Goal: Transaction & Acquisition: Book appointment/travel/reservation

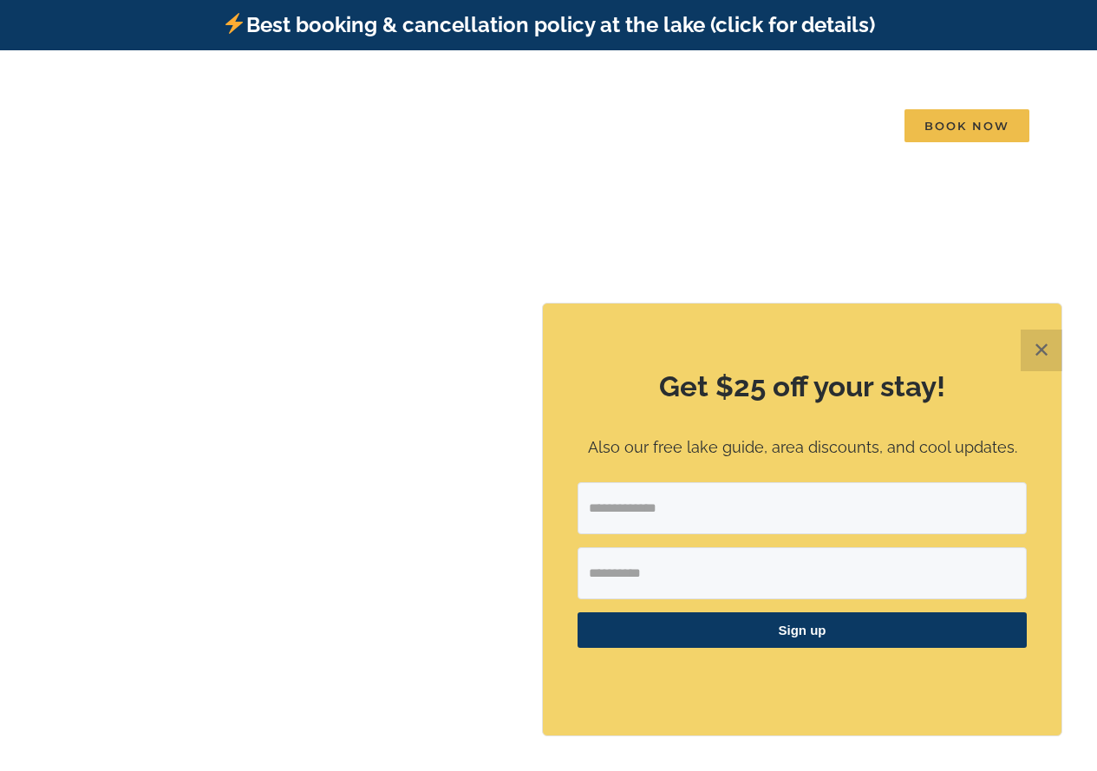
click at [1042, 348] on button "✕" at bounding box center [1042, 351] width 42 height 42
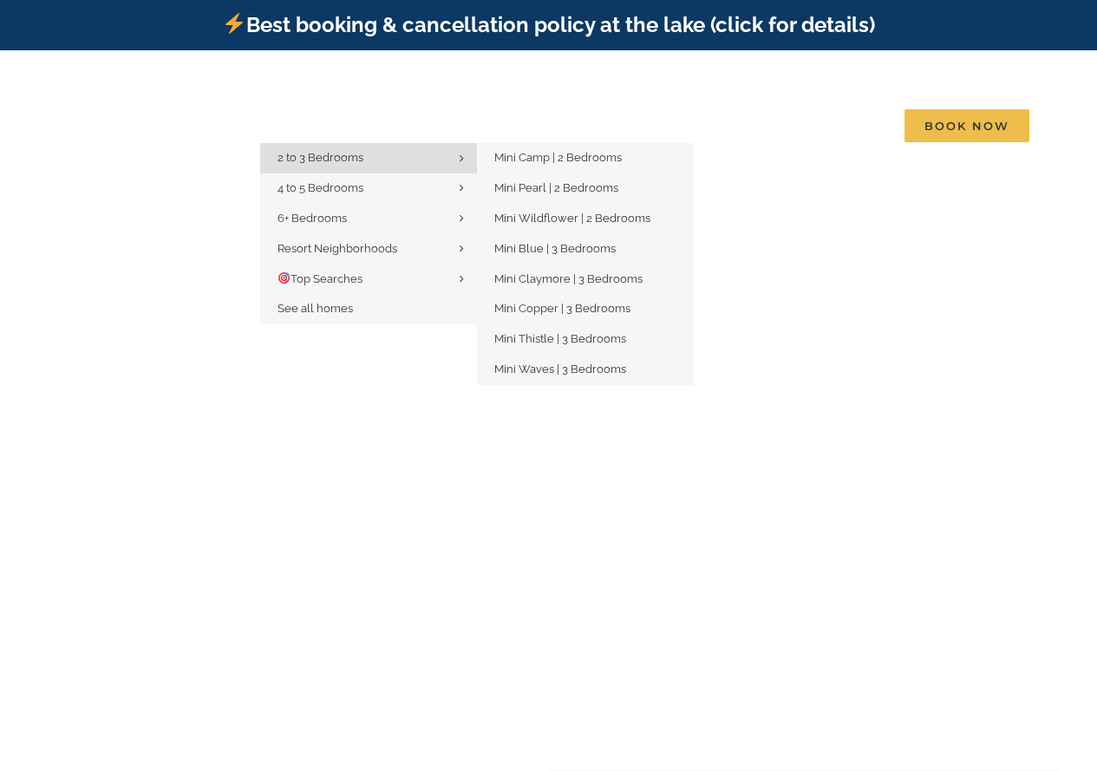
click at [300, 143] on link "2 to 3 Bedrooms" at bounding box center [368, 158] width 217 height 30
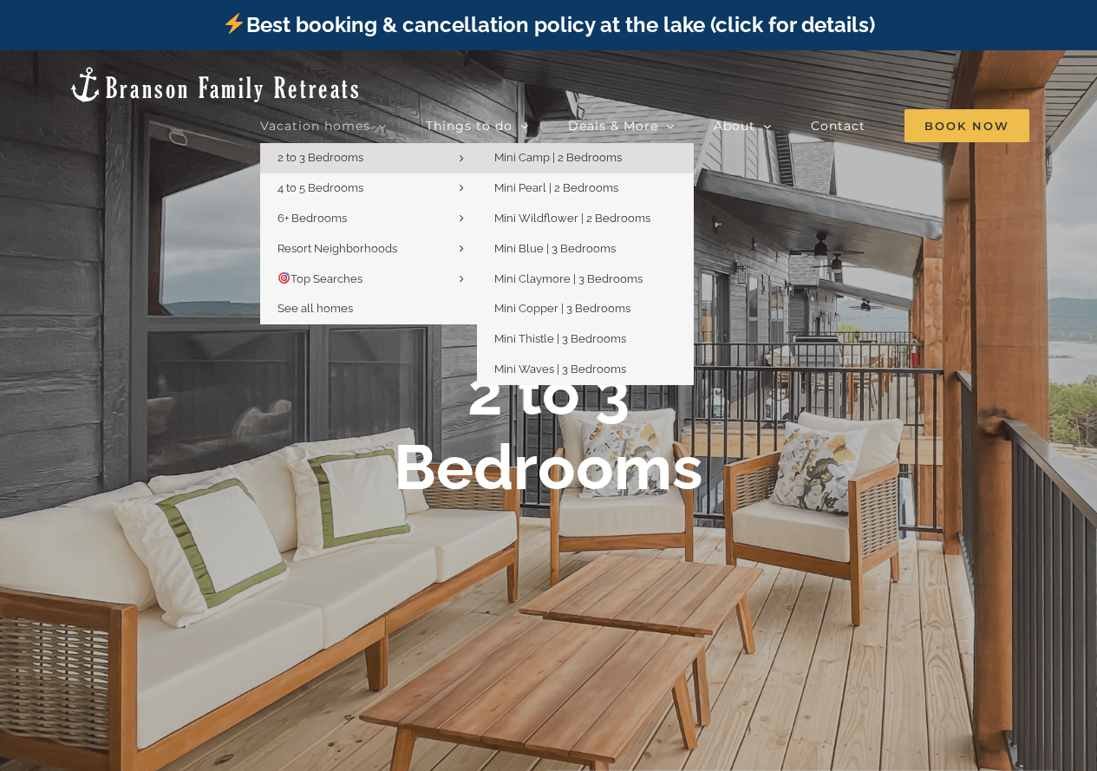
click at [525, 151] on span "Mini Camp | 2 Bedrooms" at bounding box center [557, 157] width 127 height 13
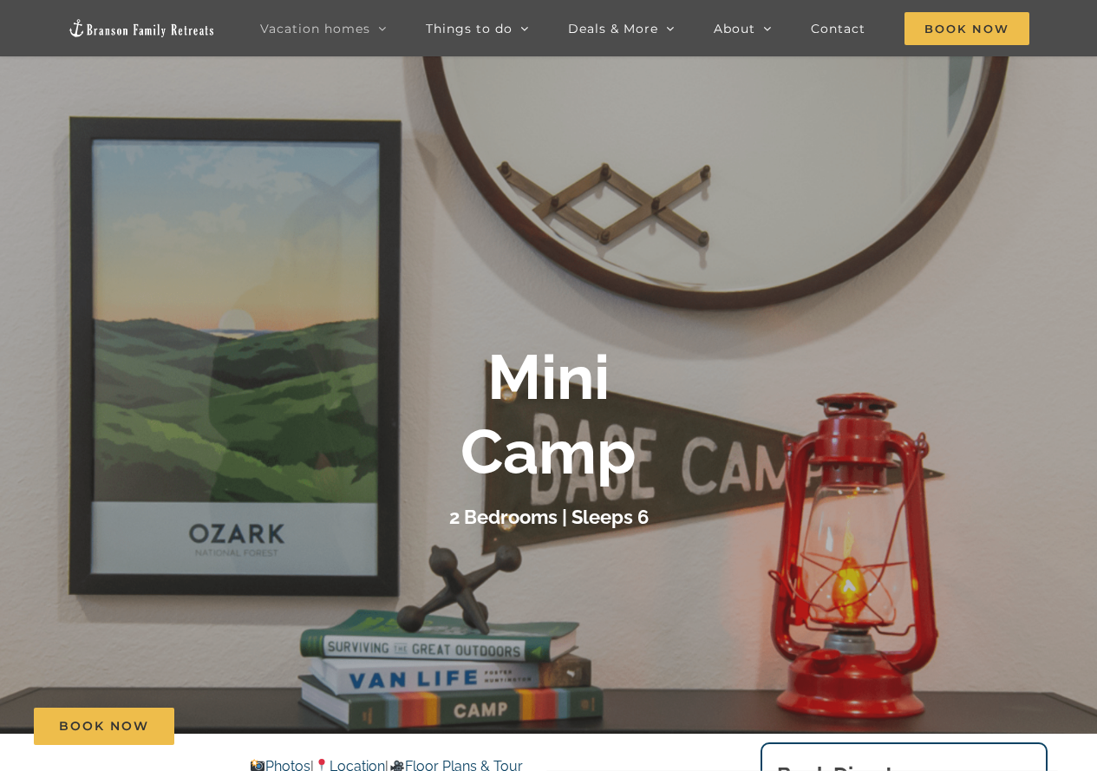
scroll to position [87, 0]
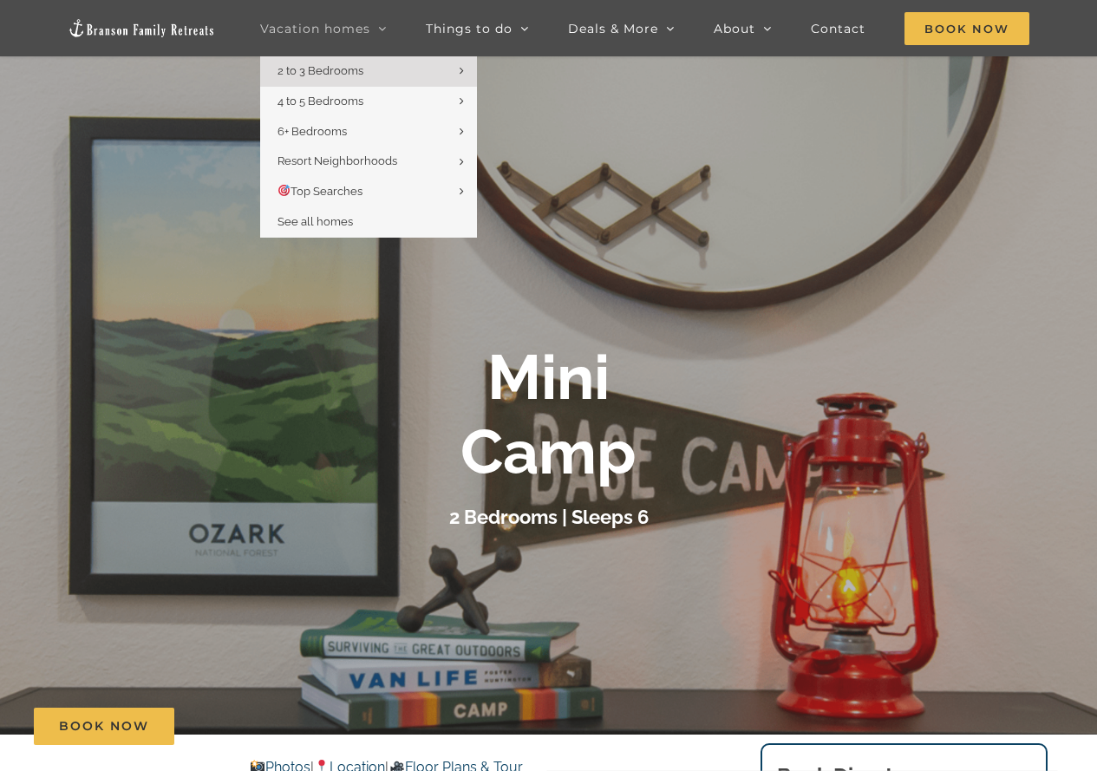
click at [333, 34] on span "Vacation homes" at bounding box center [315, 29] width 110 height 12
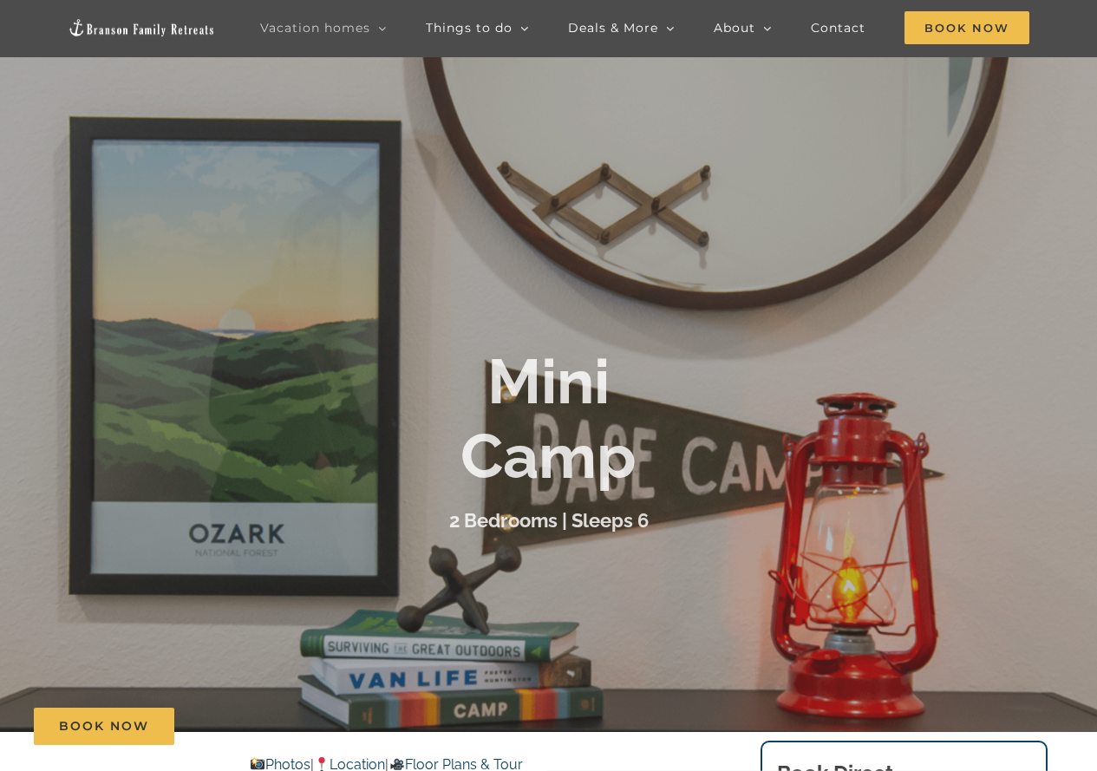
scroll to position [87, 0]
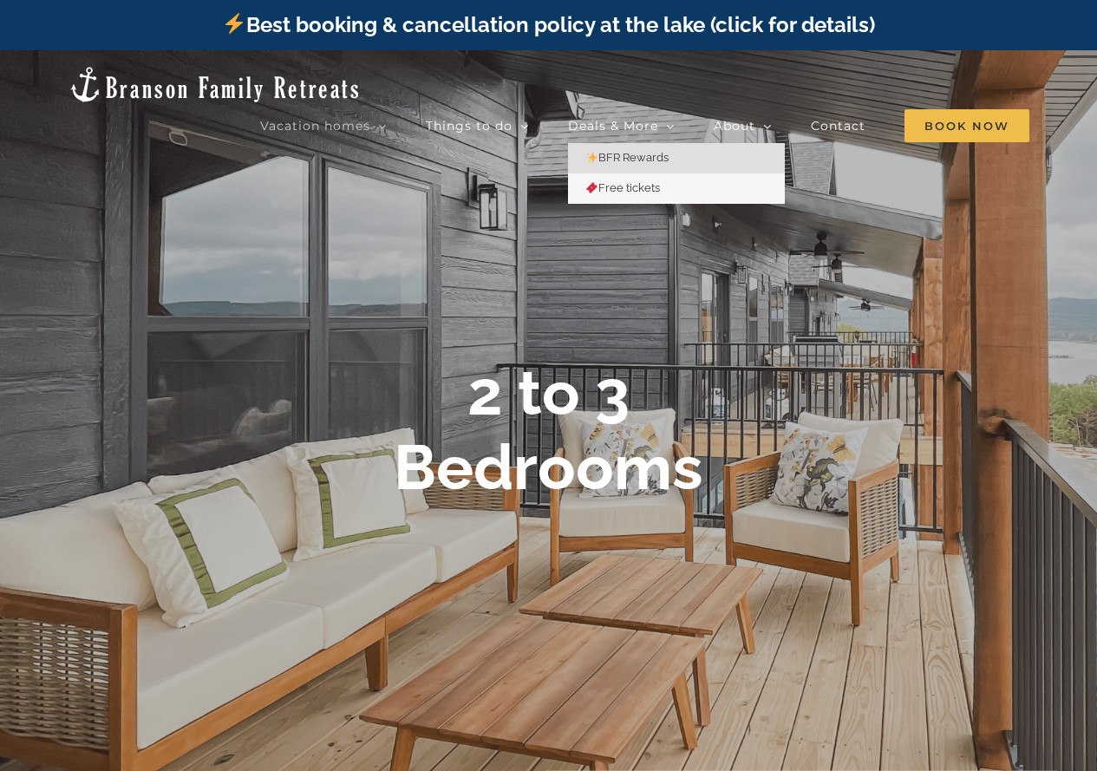
click at [630, 143] on link "BFR Rewards" at bounding box center [676, 158] width 217 height 30
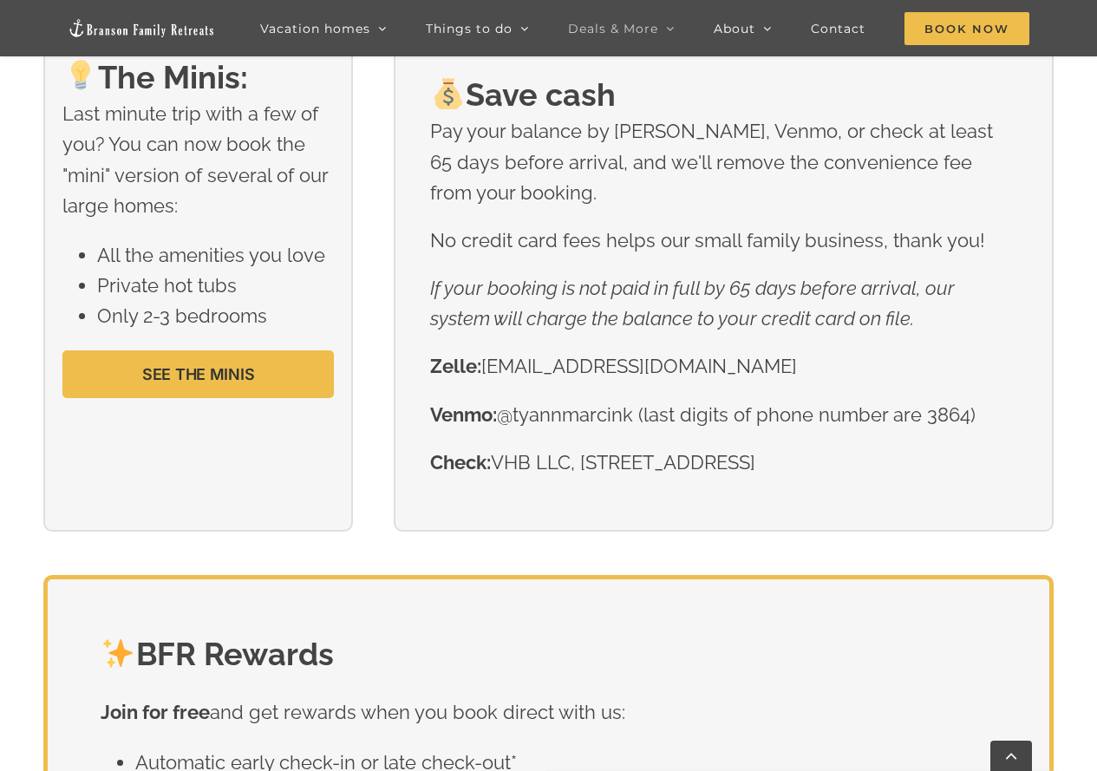
scroll to position [2465, 0]
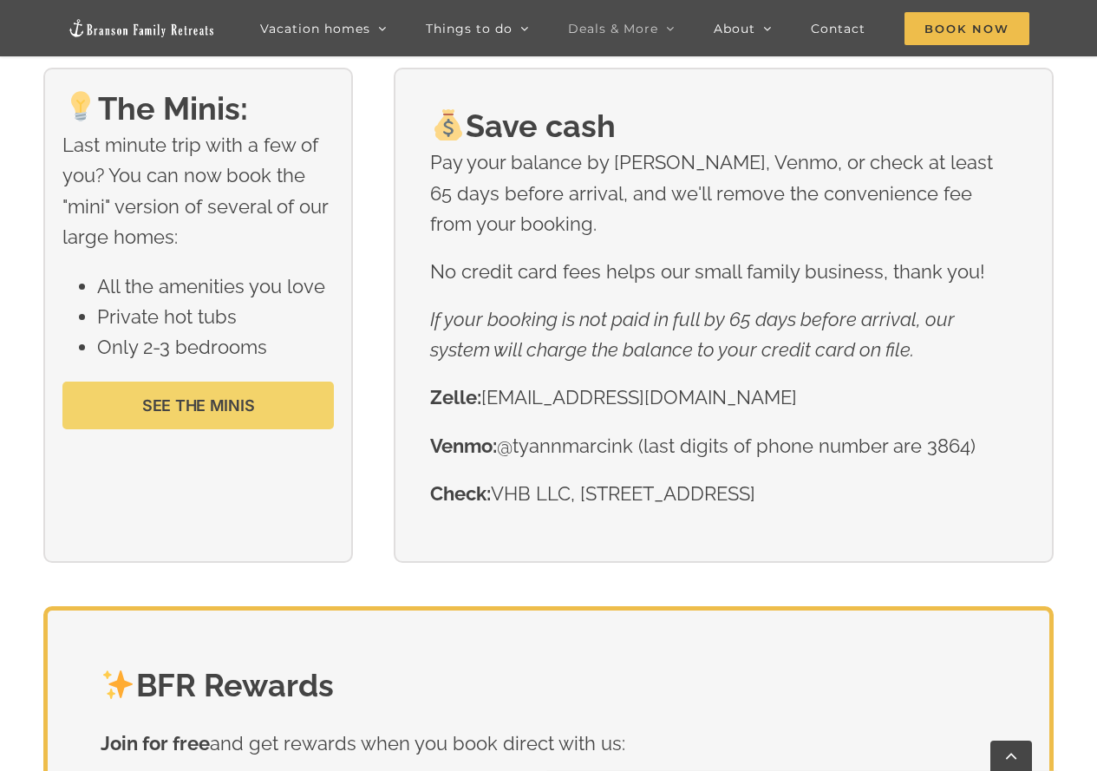
click at [168, 402] on span "SEE THE MINIS" at bounding box center [198, 405] width 113 height 18
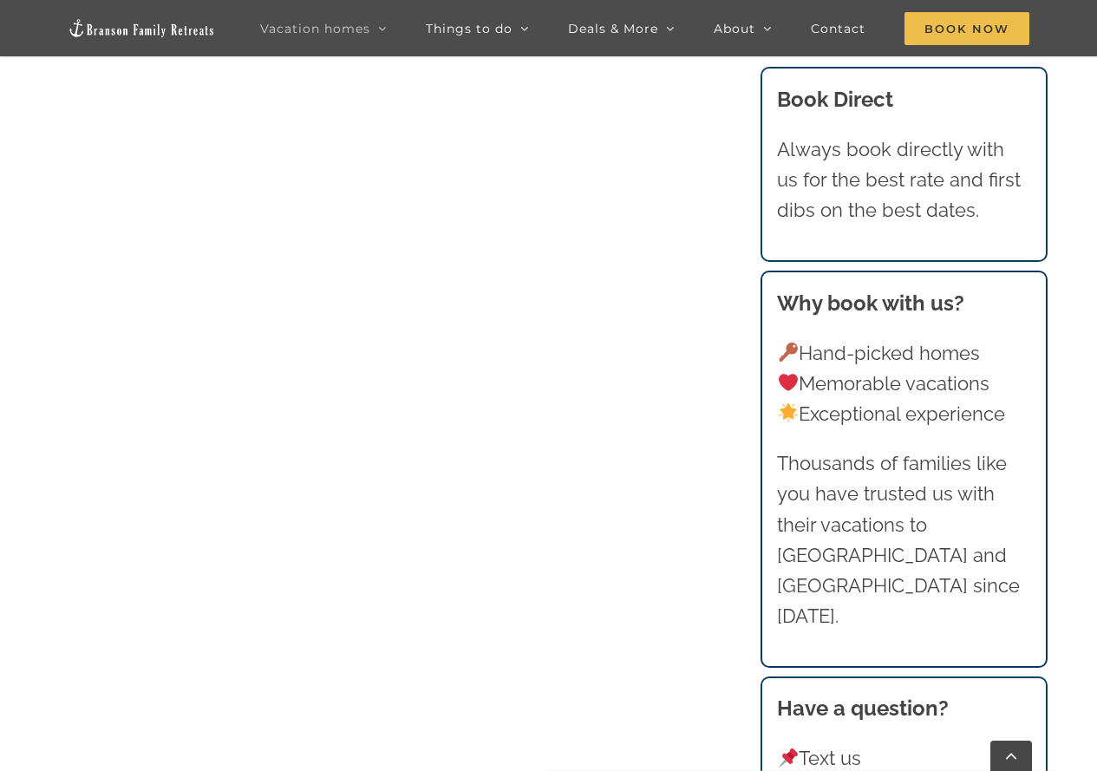
scroll to position [1214, 0]
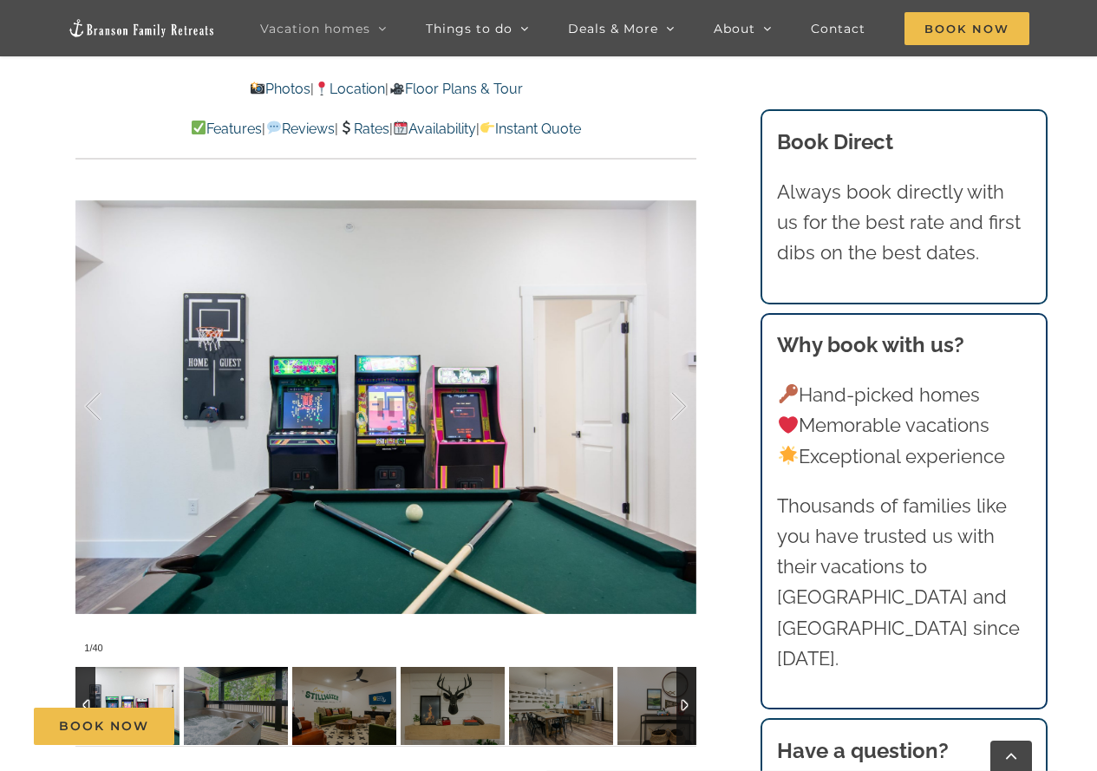
scroll to position [1301, 0]
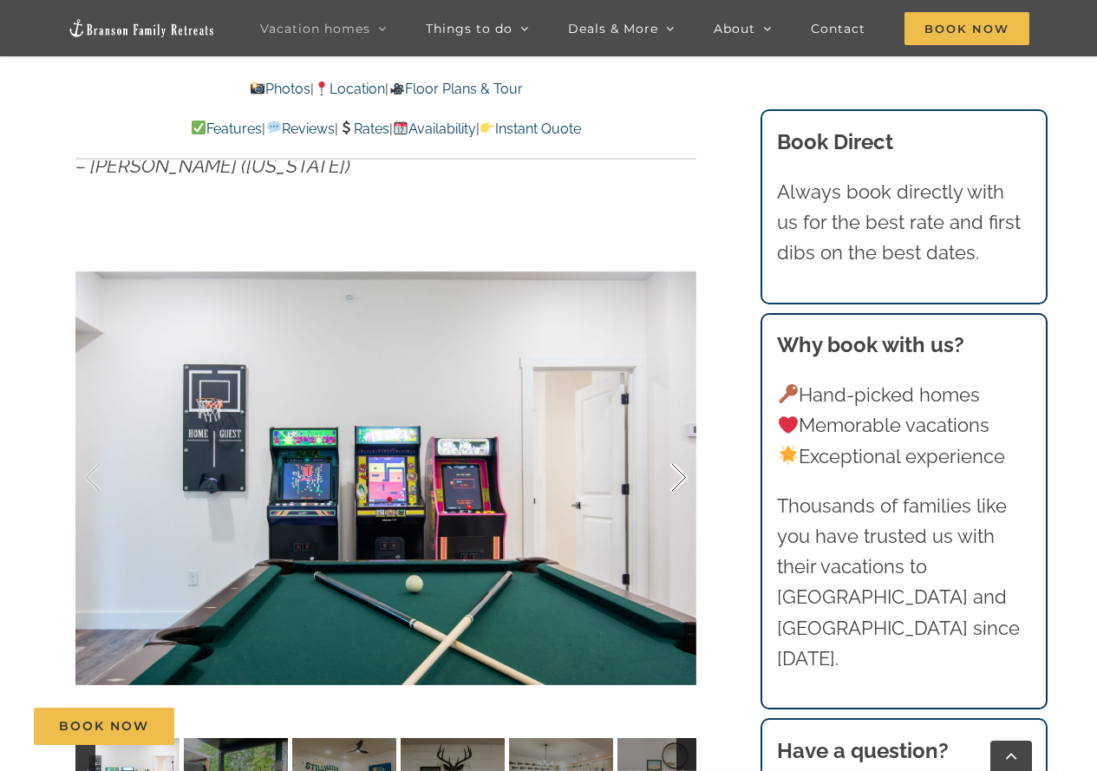
click at [680, 475] on div at bounding box center [661, 478] width 54 height 108
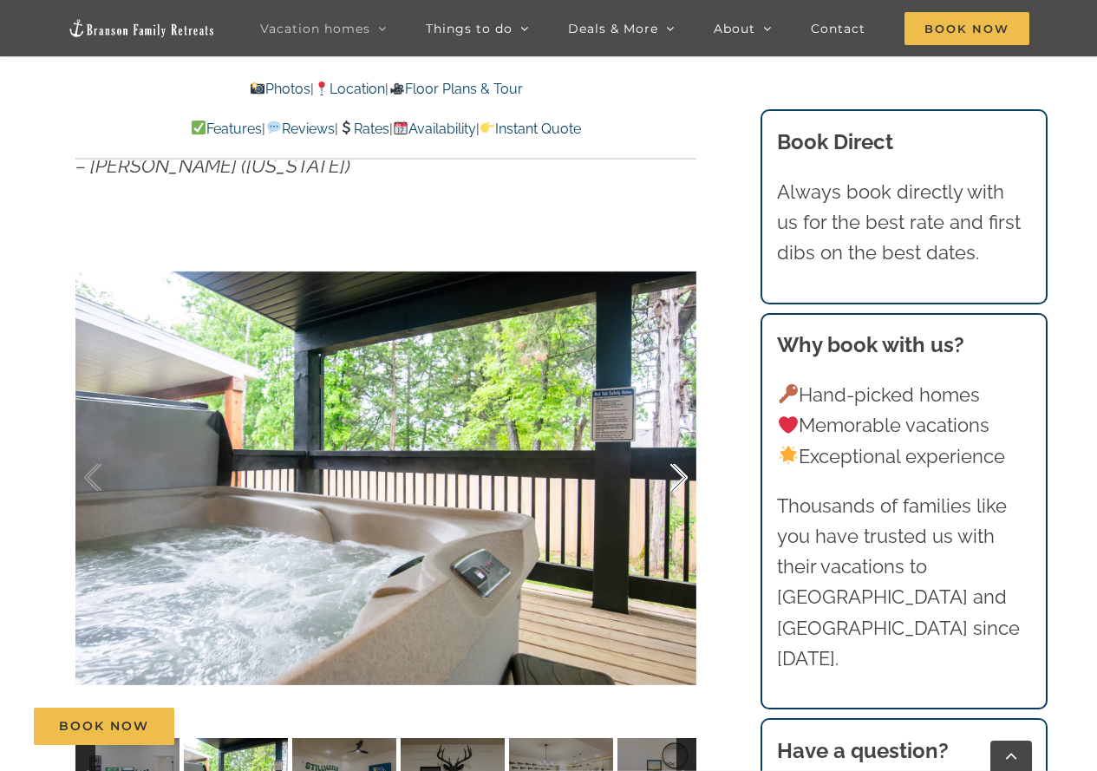
click at [680, 475] on div at bounding box center [661, 478] width 54 height 108
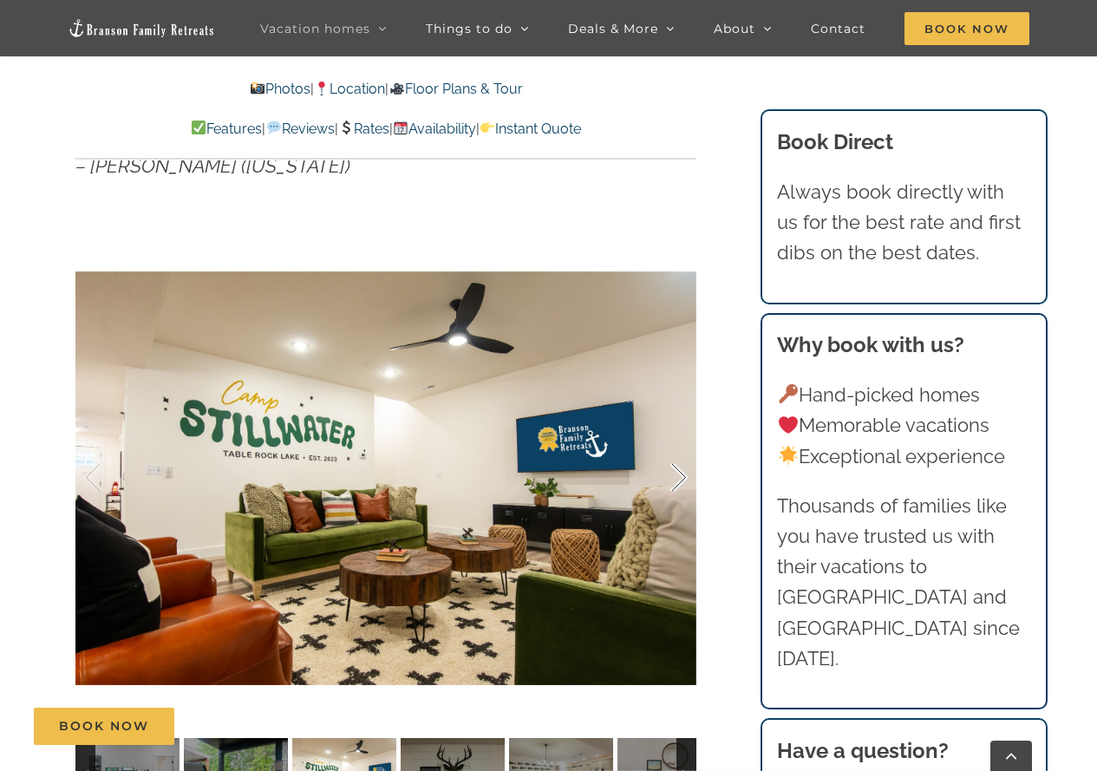
click at [680, 475] on div at bounding box center [661, 478] width 54 height 108
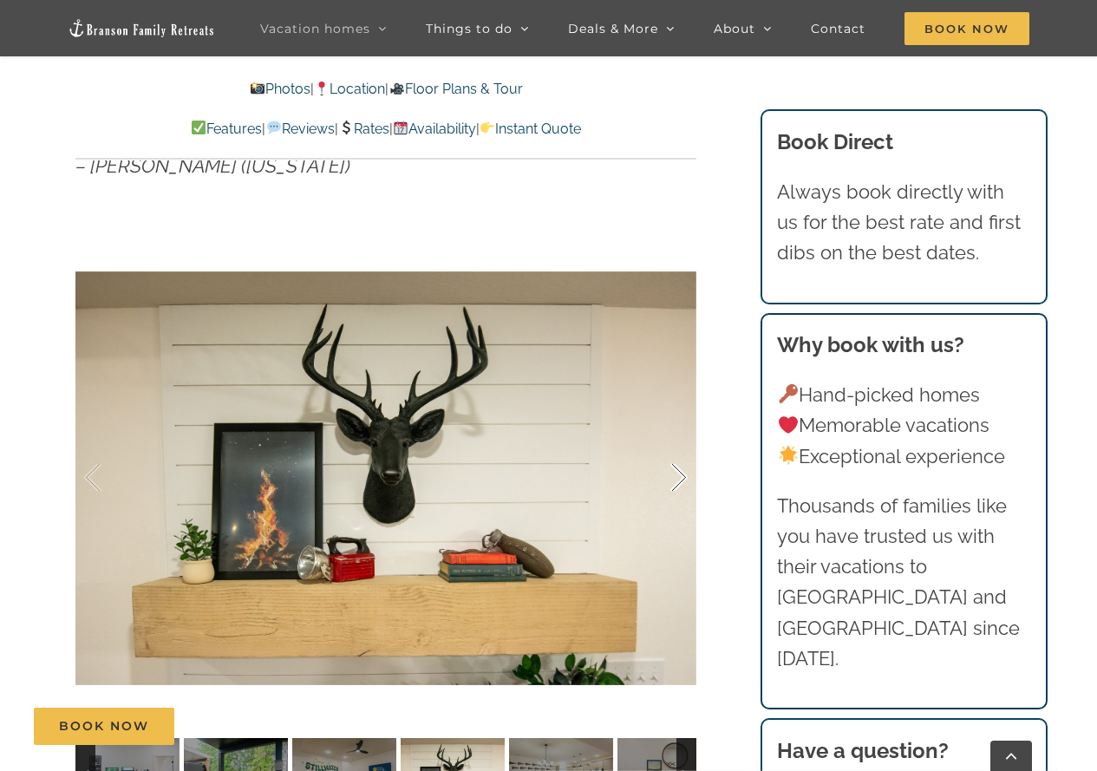
click at [680, 475] on div at bounding box center [661, 478] width 54 height 108
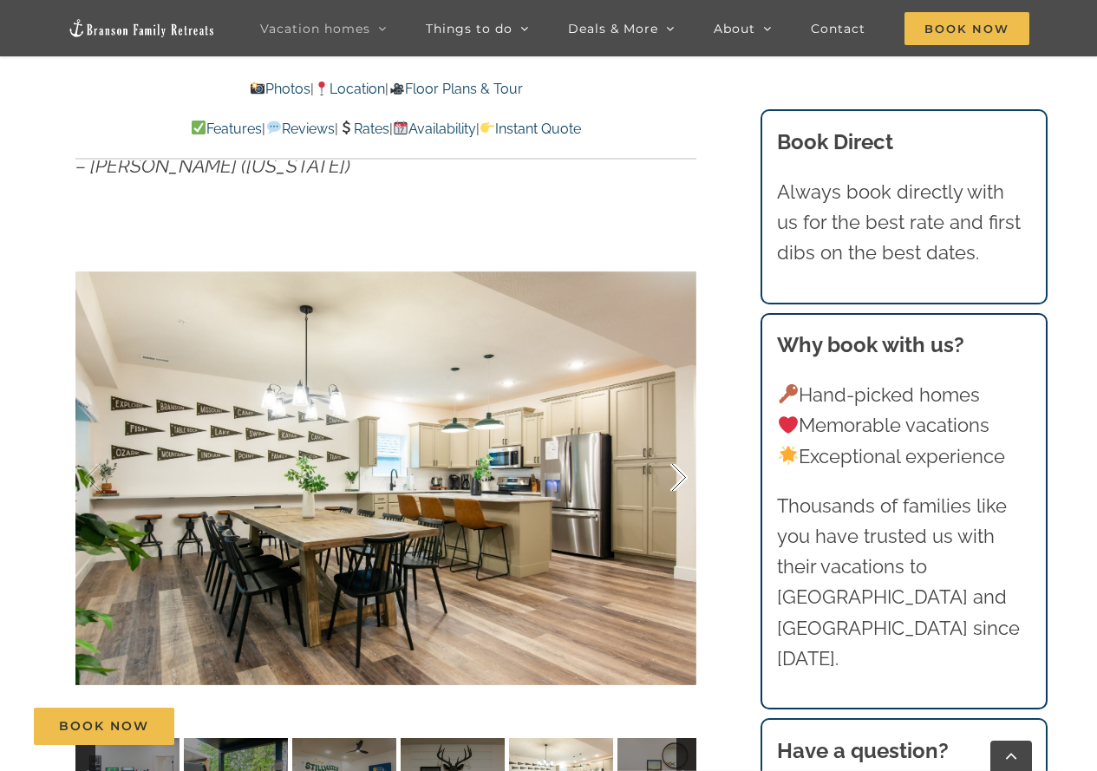
click at [680, 475] on div at bounding box center [661, 478] width 54 height 108
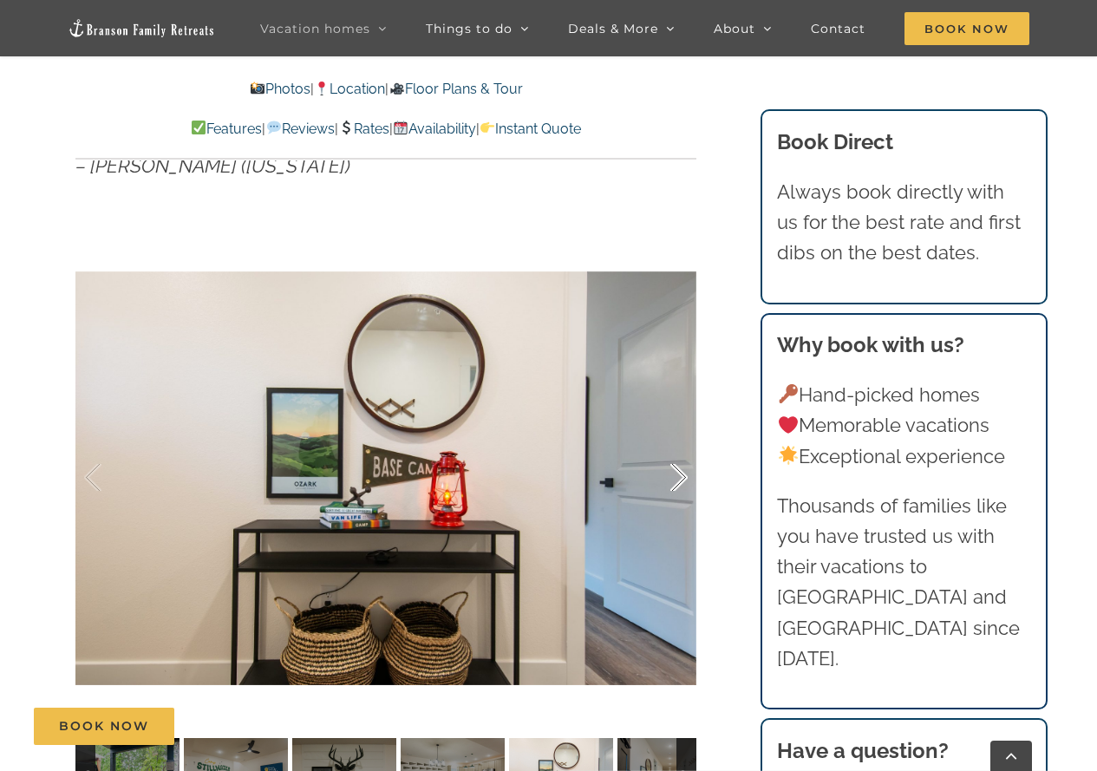
click at [680, 475] on div at bounding box center [661, 478] width 54 height 108
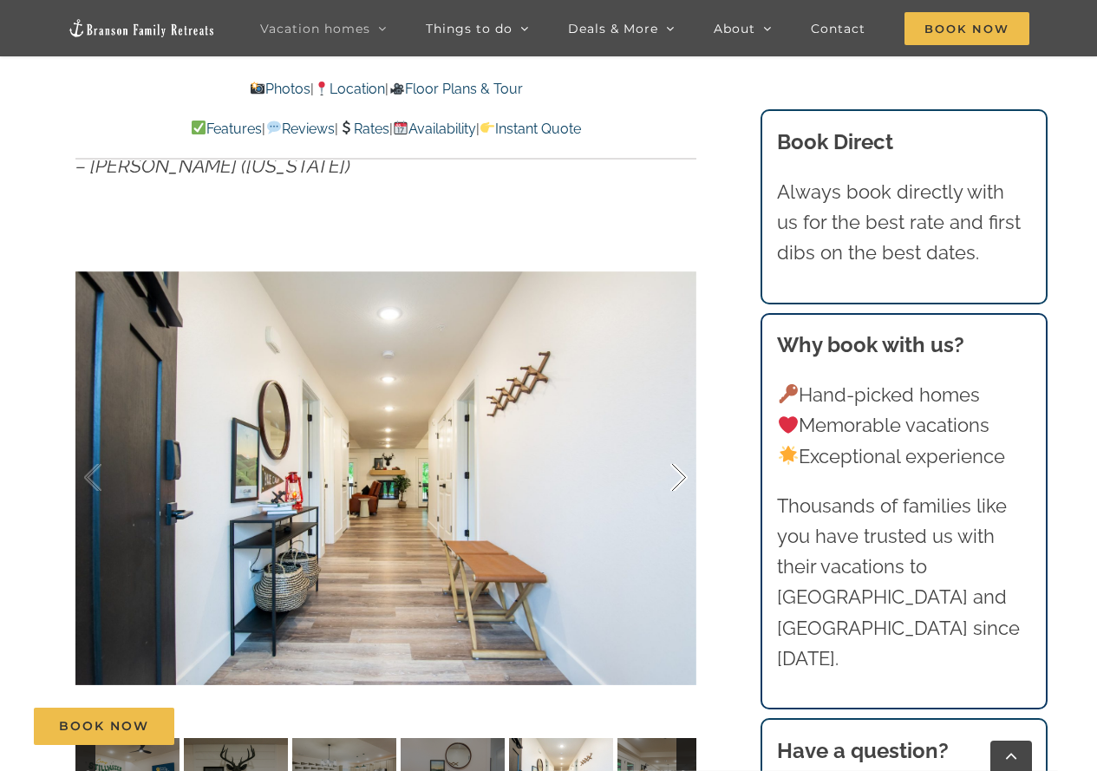
click at [680, 475] on div at bounding box center [661, 478] width 54 height 108
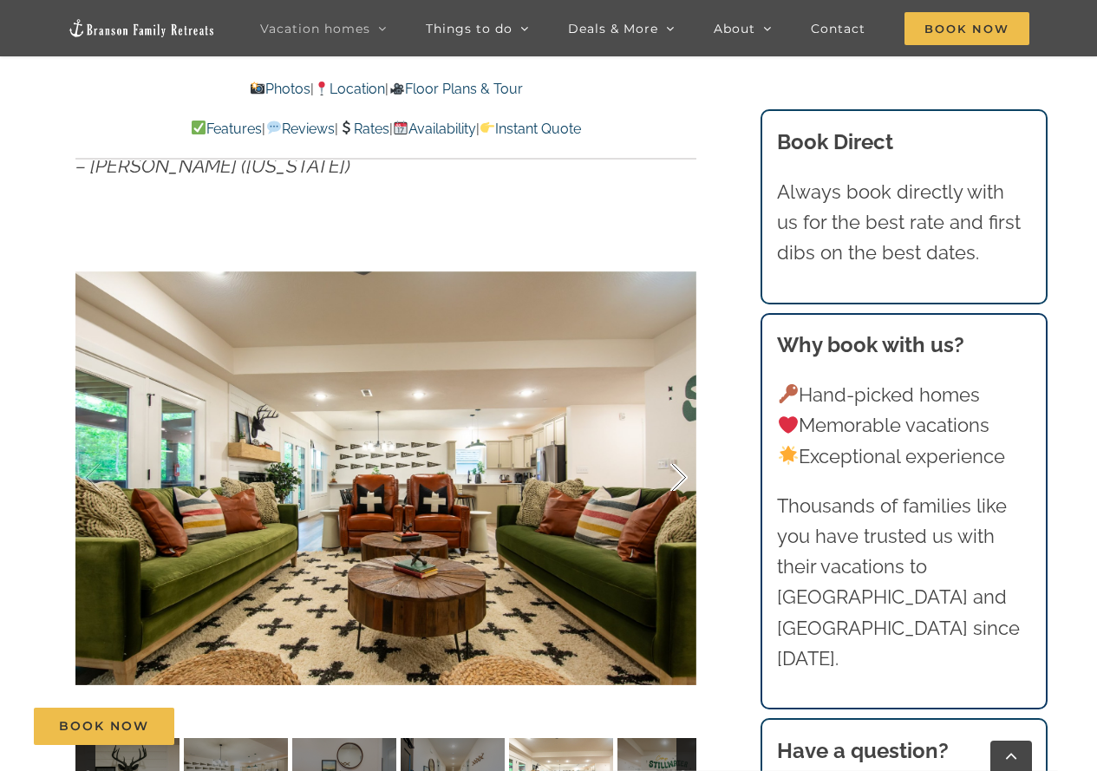
click at [680, 475] on div at bounding box center [661, 478] width 54 height 108
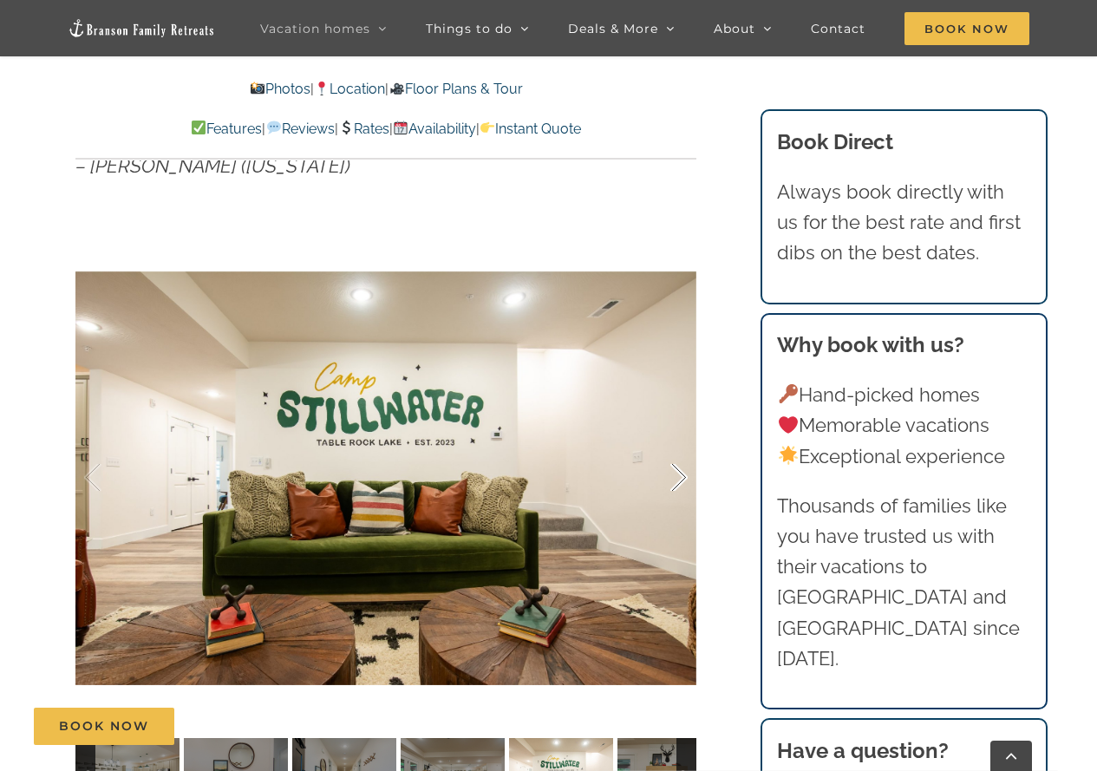
click at [680, 475] on div at bounding box center [661, 478] width 54 height 108
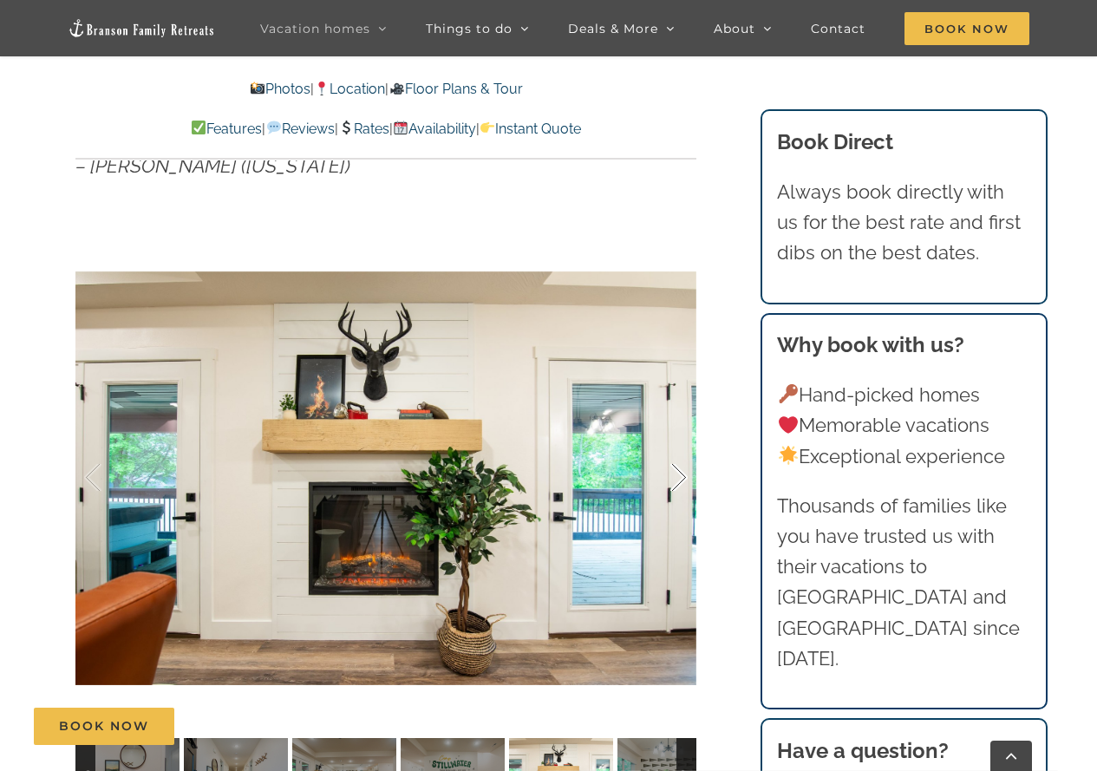
click at [680, 475] on div at bounding box center [661, 478] width 54 height 108
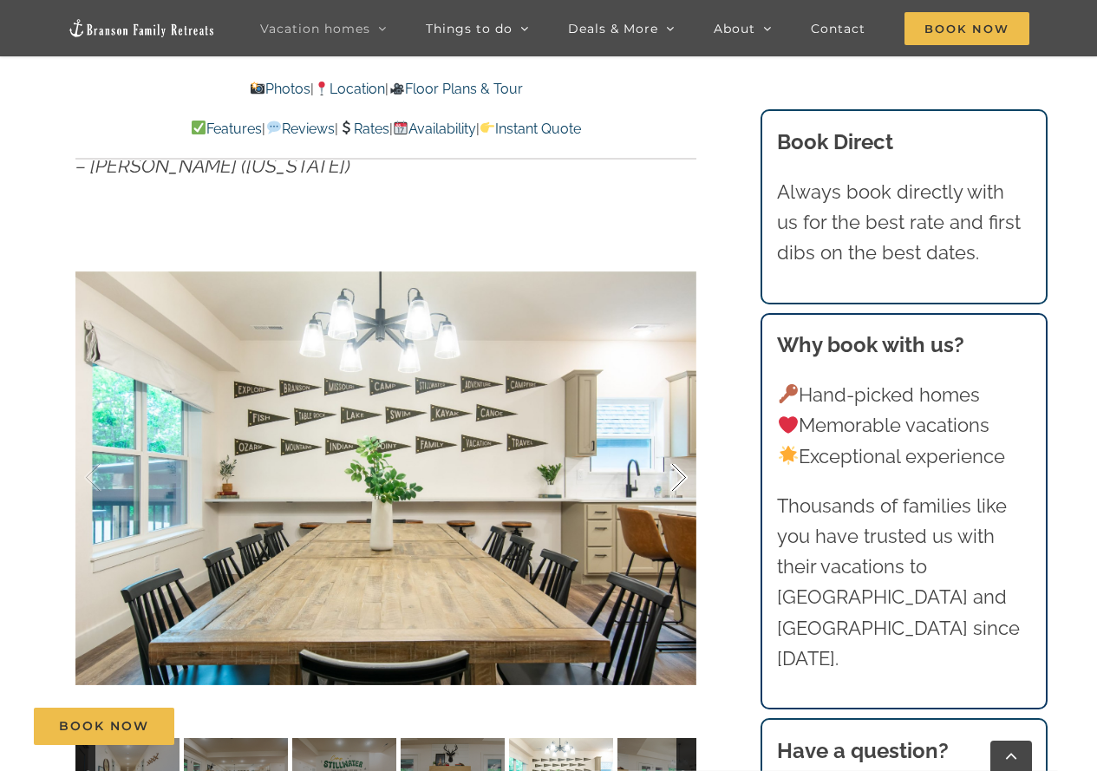
click at [680, 475] on div at bounding box center [661, 478] width 54 height 108
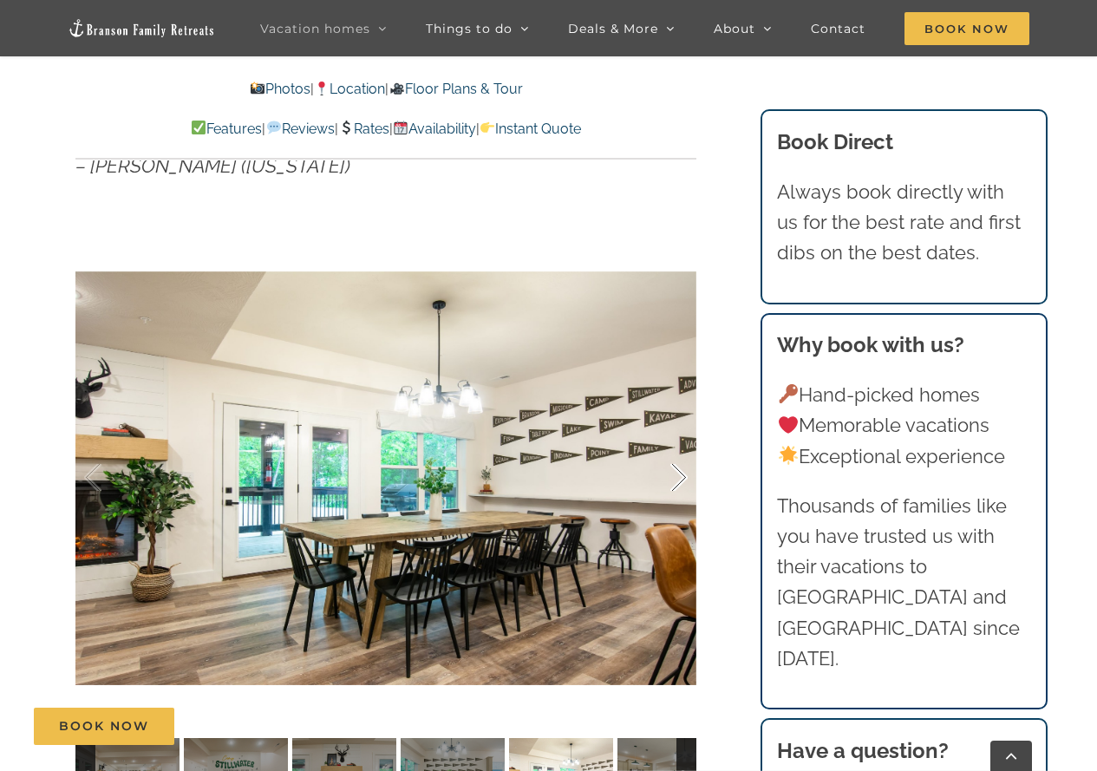
click at [680, 475] on div at bounding box center [661, 478] width 54 height 108
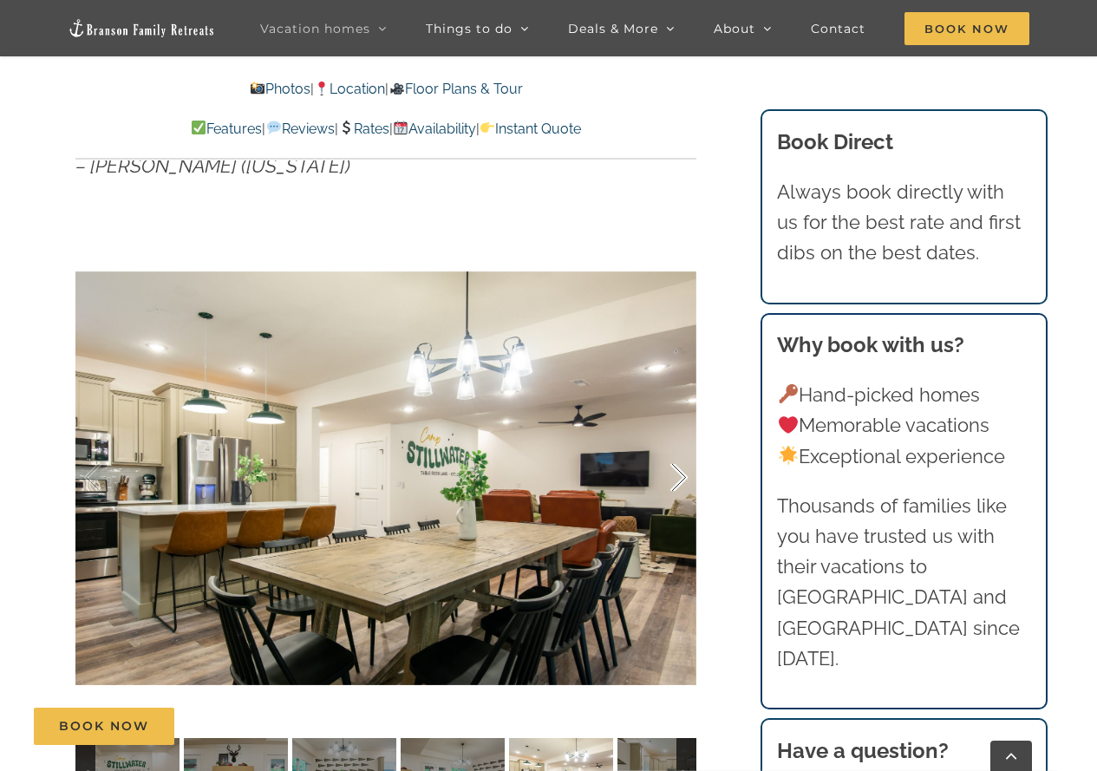
click at [680, 475] on div at bounding box center [661, 478] width 54 height 108
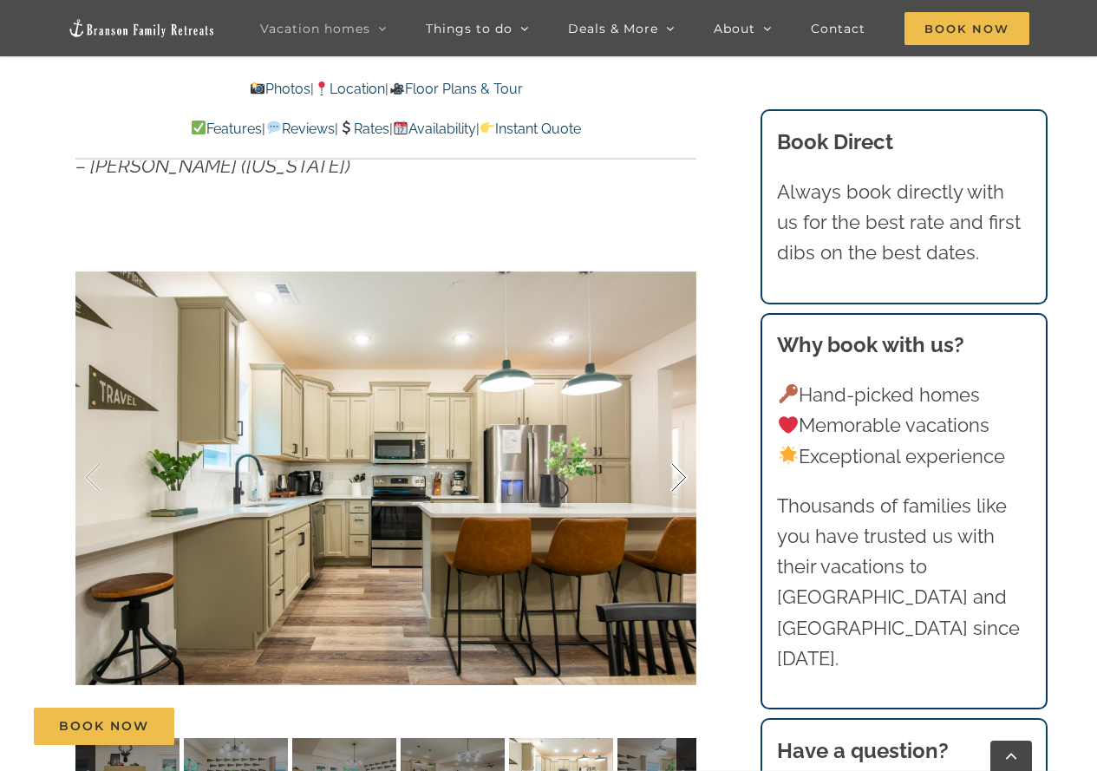
click at [680, 475] on div at bounding box center [661, 478] width 54 height 108
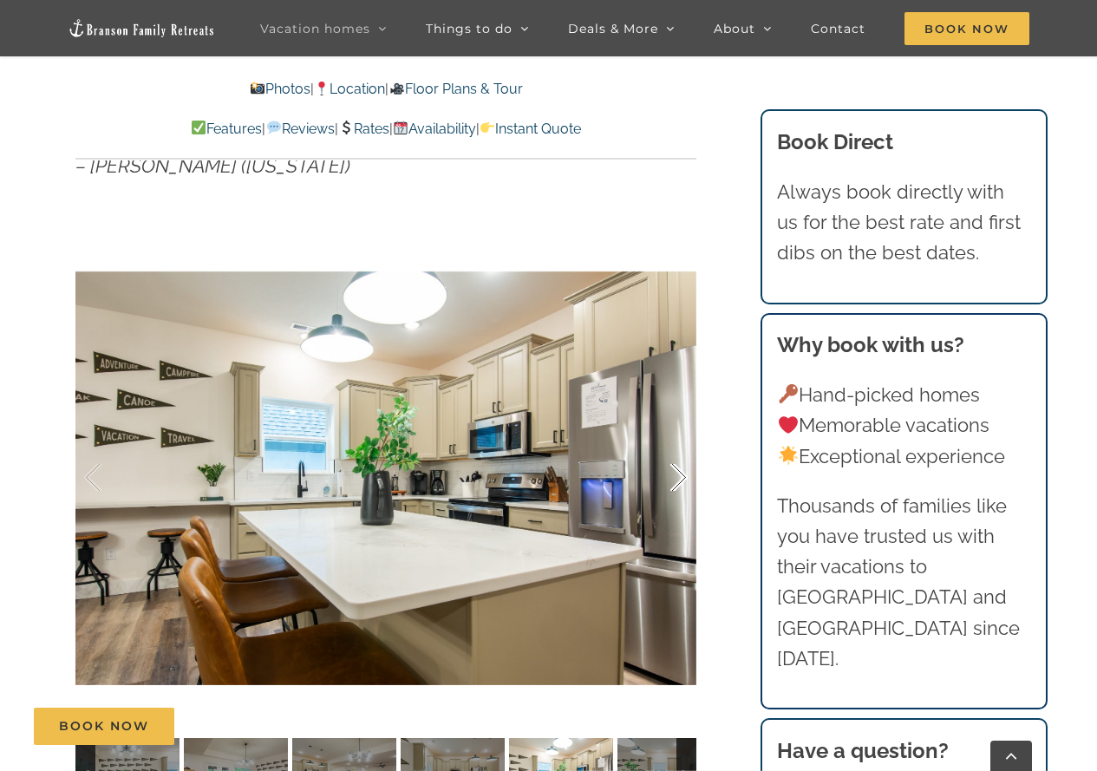
click at [680, 475] on div at bounding box center [661, 478] width 54 height 108
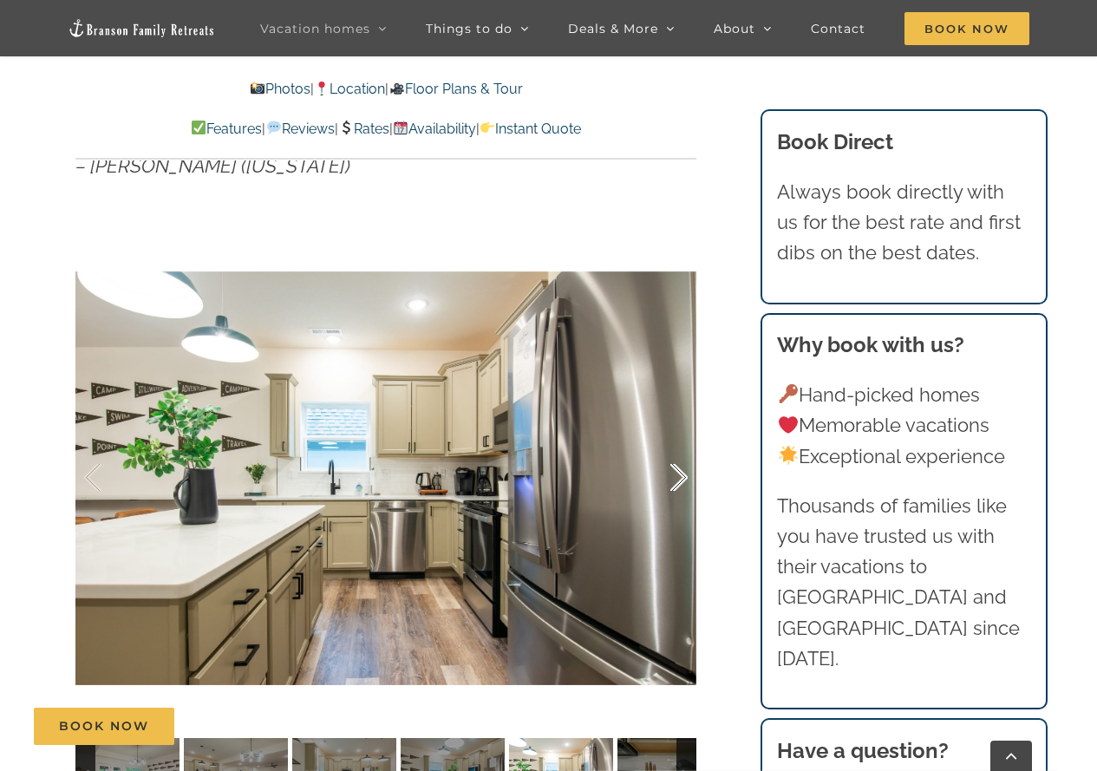
click at [680, 475] on div at bounding box center [661, 478] width 54 height 108
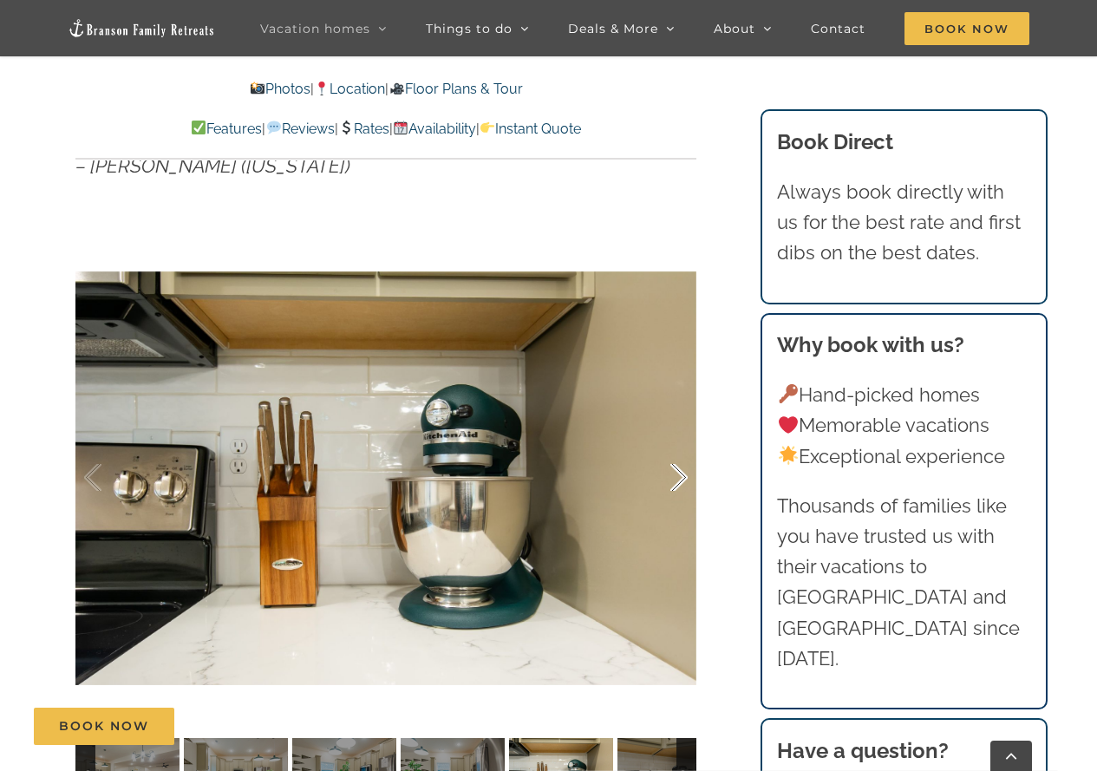
click at [680, 475] on div at bounding box center [661, 478] width 54 height 108
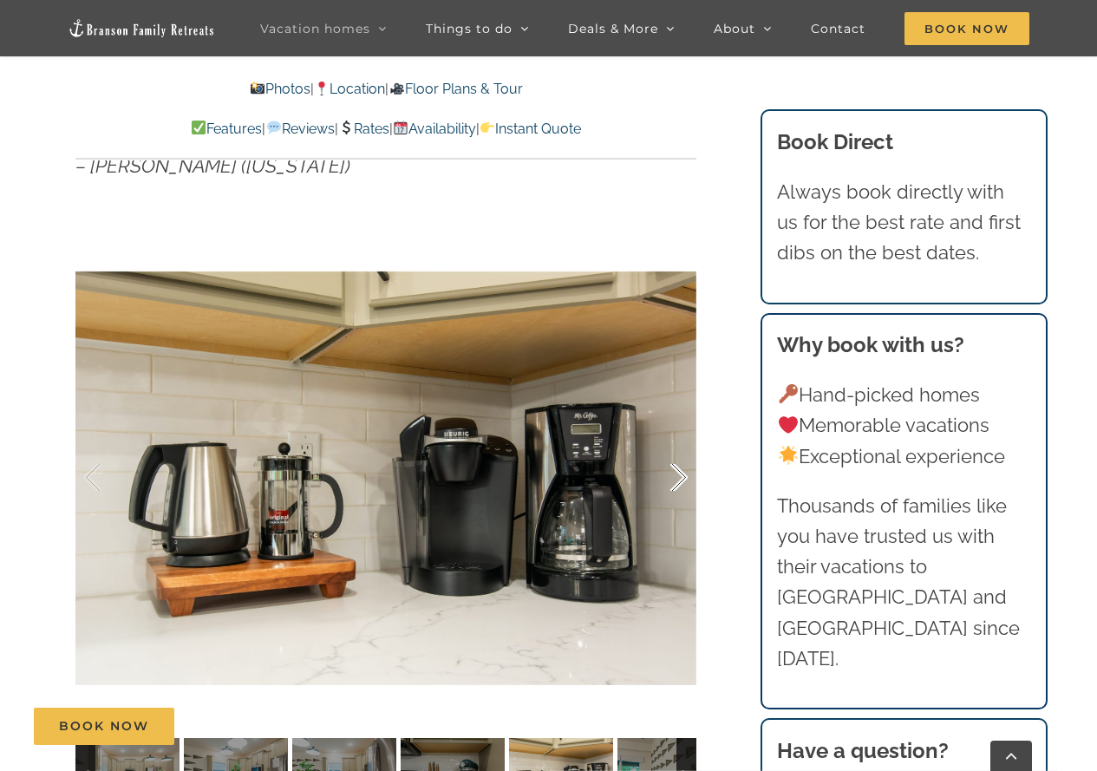
click at [680, 475] on div at bounding box center [661, 478] width 54 height 108
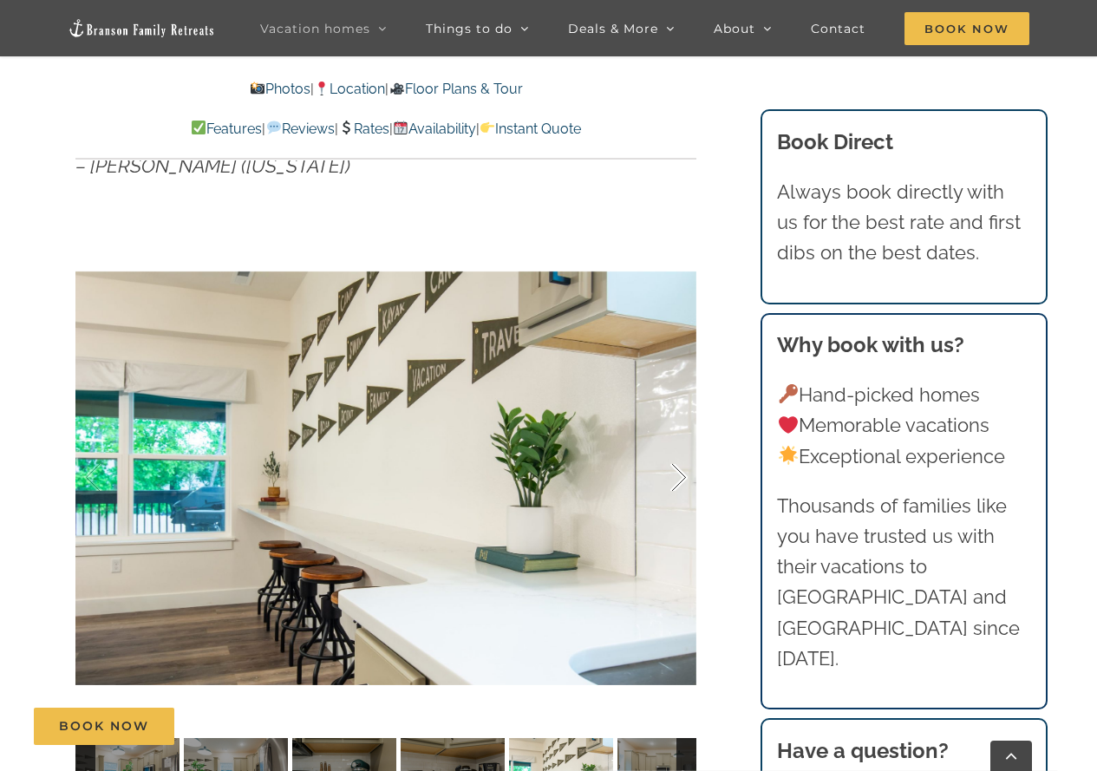
click at [680, 475] on div at bounding box center [661, 478] width 54 height 108
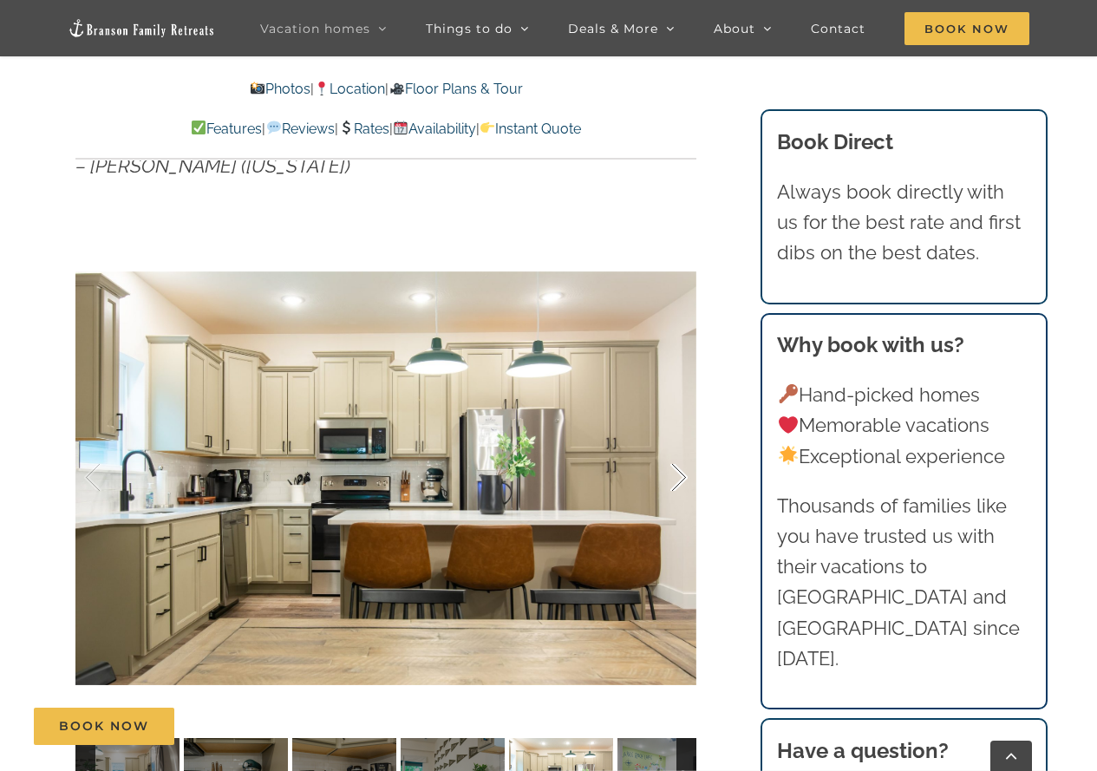
click at [680, 475] on div at bounding box center [661, 478] width 54 height 108
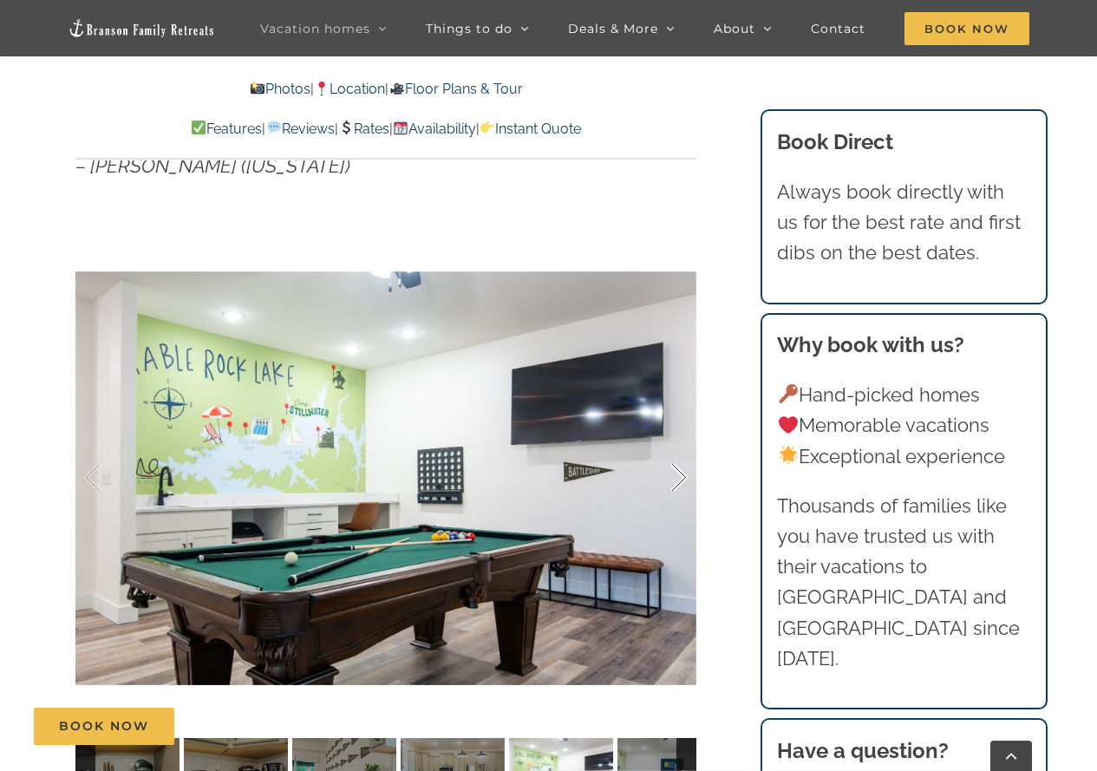
click at [680, 475] on div at bounding box center [661, 478] width 54 height 108
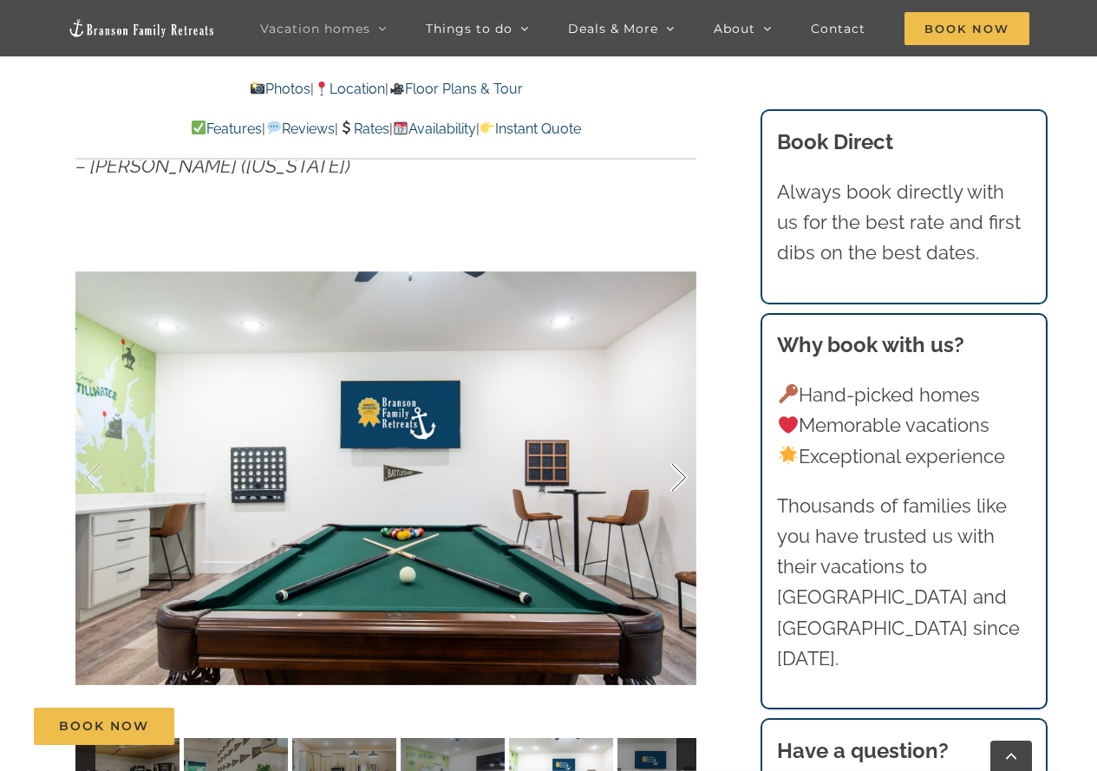
click at [680, 475] on div at bounding box center [661, 478] width 54 height 108
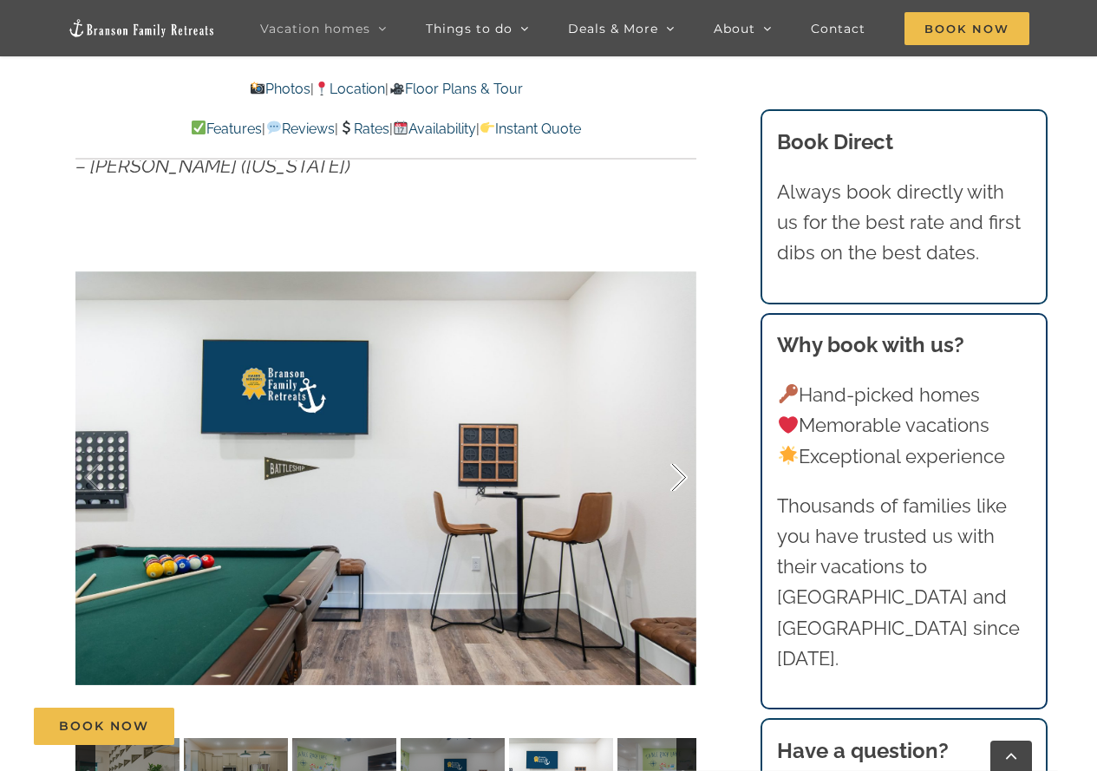
click at [680, 475] on div at bounding box center [661, 478] width 54 height 108
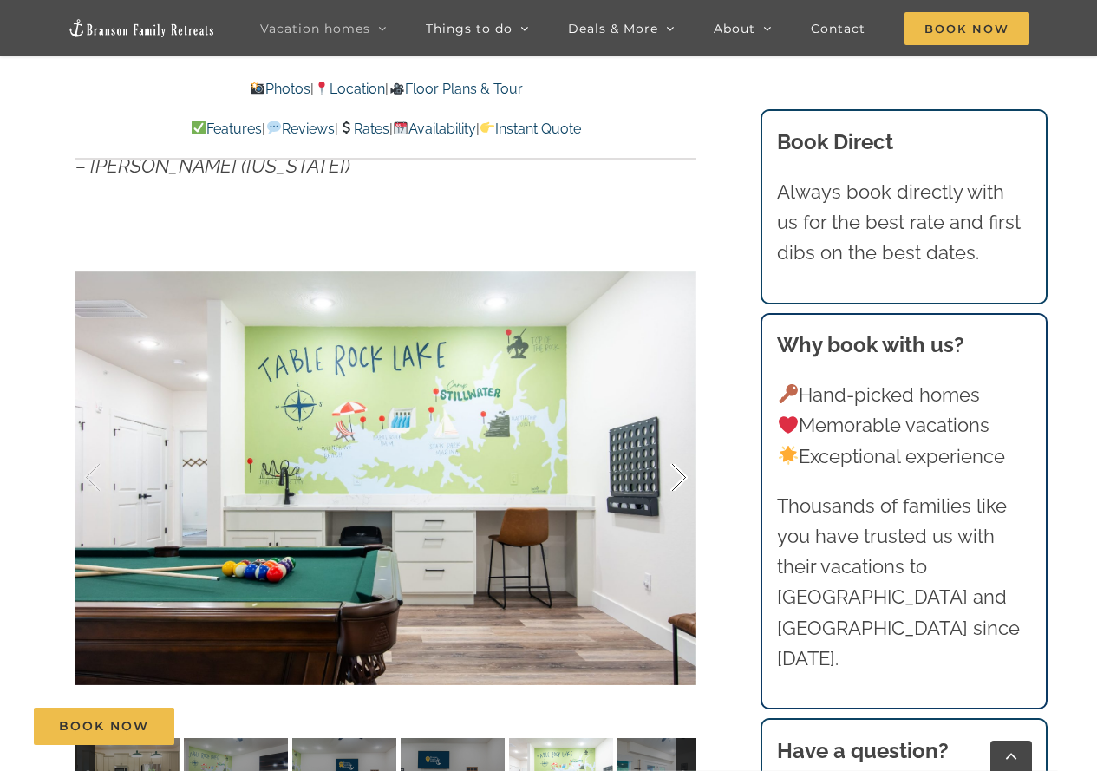
click at [680, 475] on div at bounding box center [661, 478] width 54 height 108
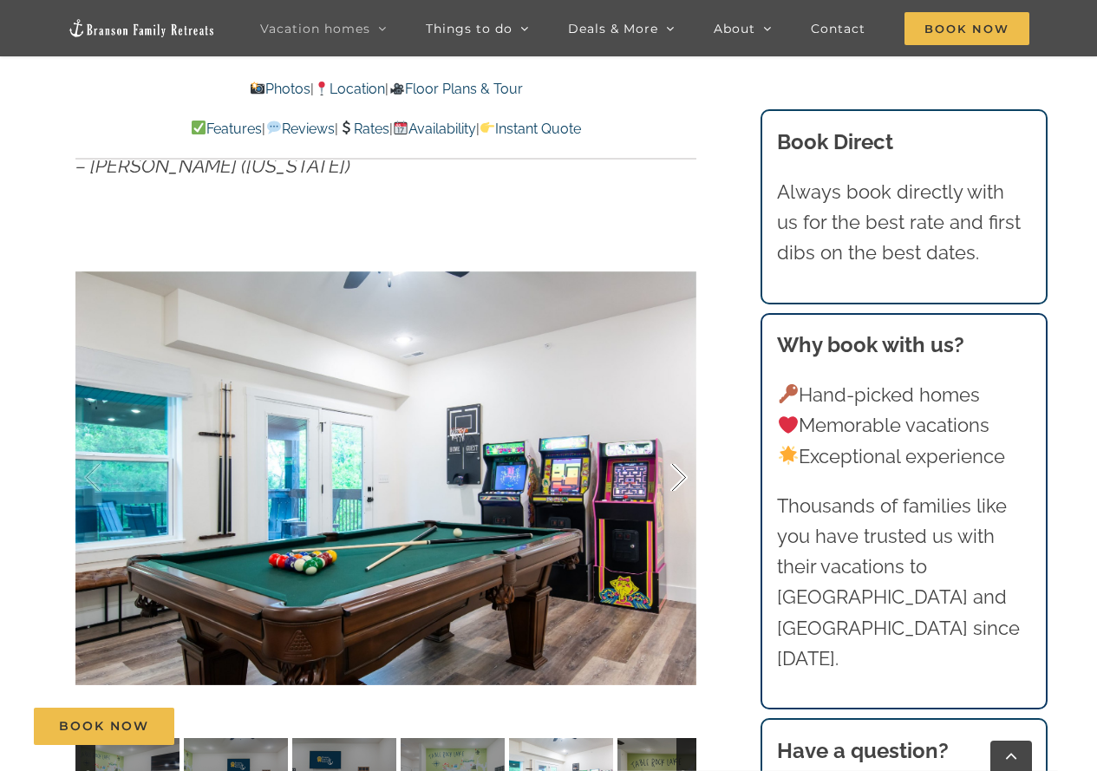
click at [680, 475] on div at bounding box center [661, 478] width 54 height 108
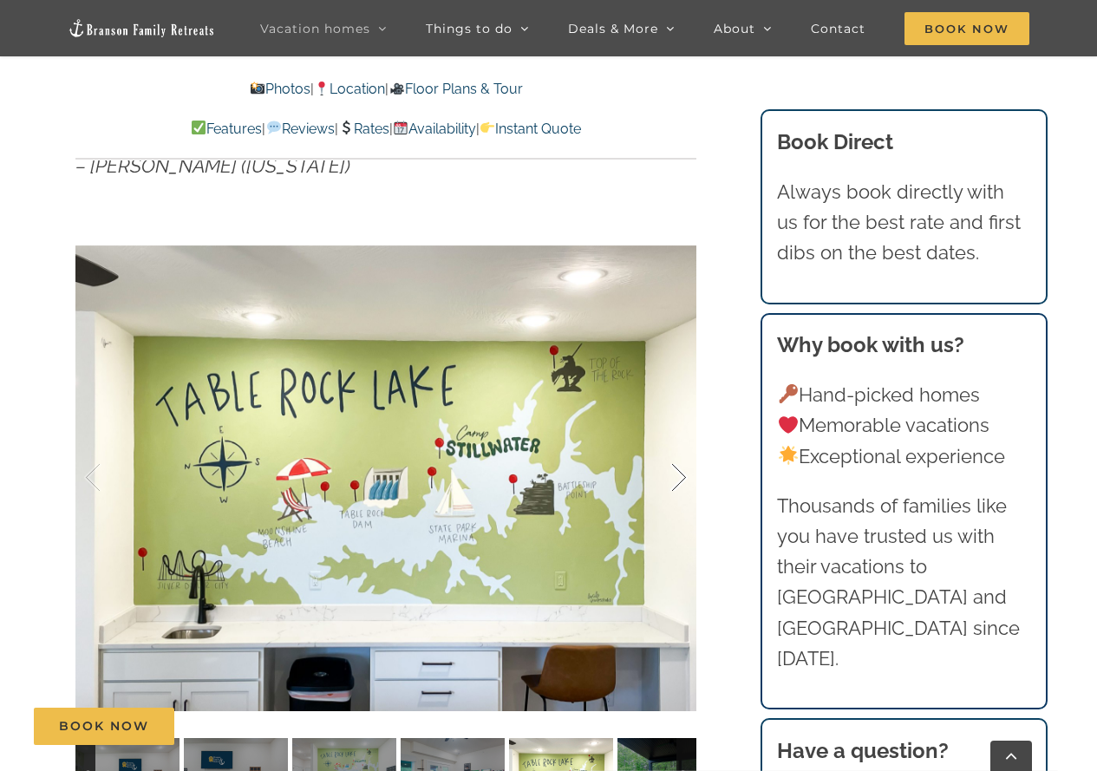
click at [680, 475] on div at bounding box center [661, 478] width 54 height 108
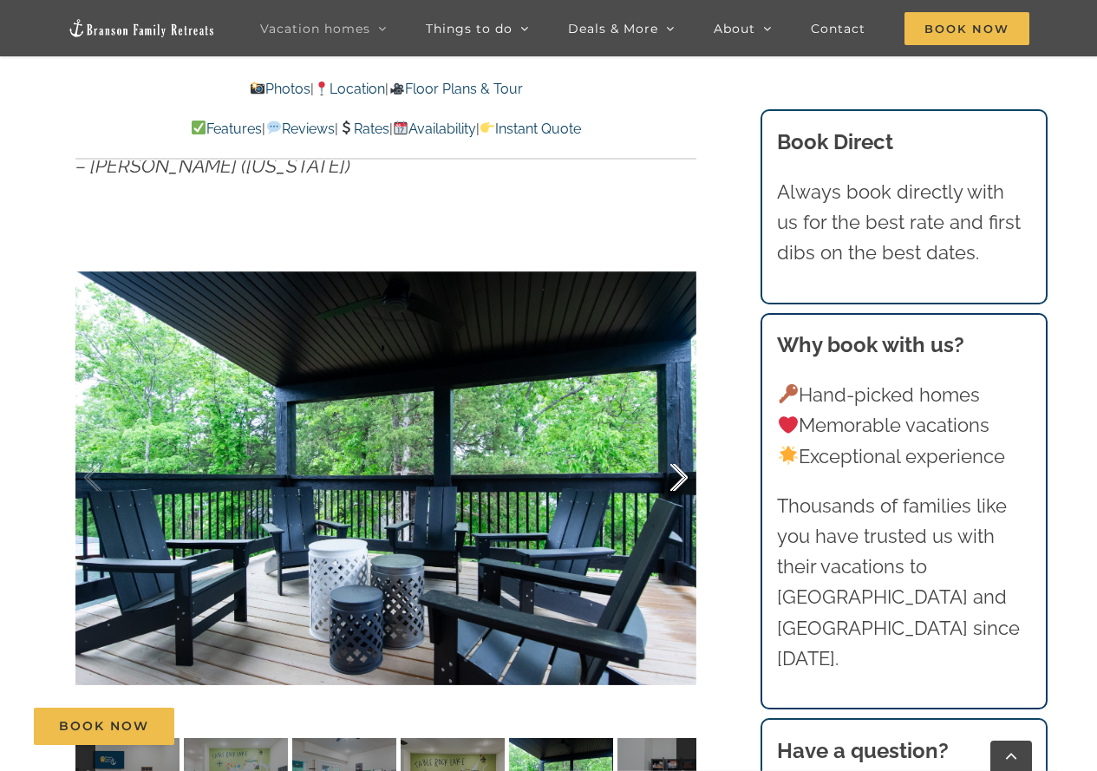
click at [680, 475] on div at bounding box center [661, 478] width 54 height 108
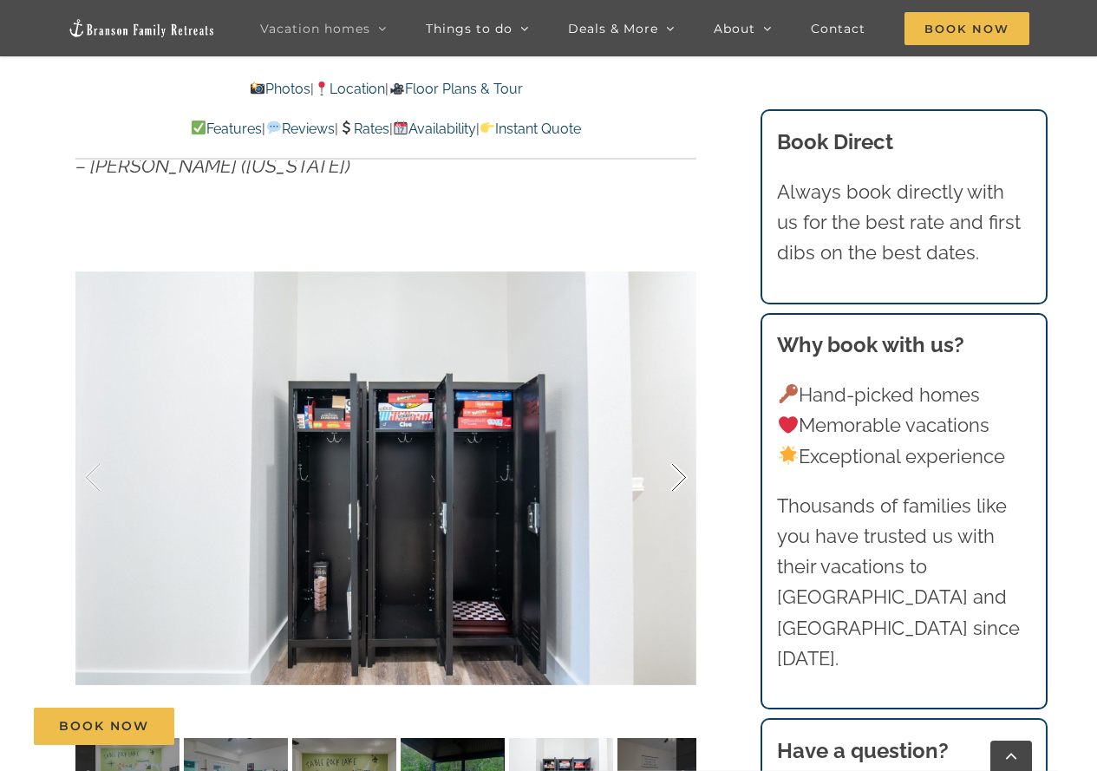
click at [680, 475] on div at bounding box center [661, 478] width 54 height 108
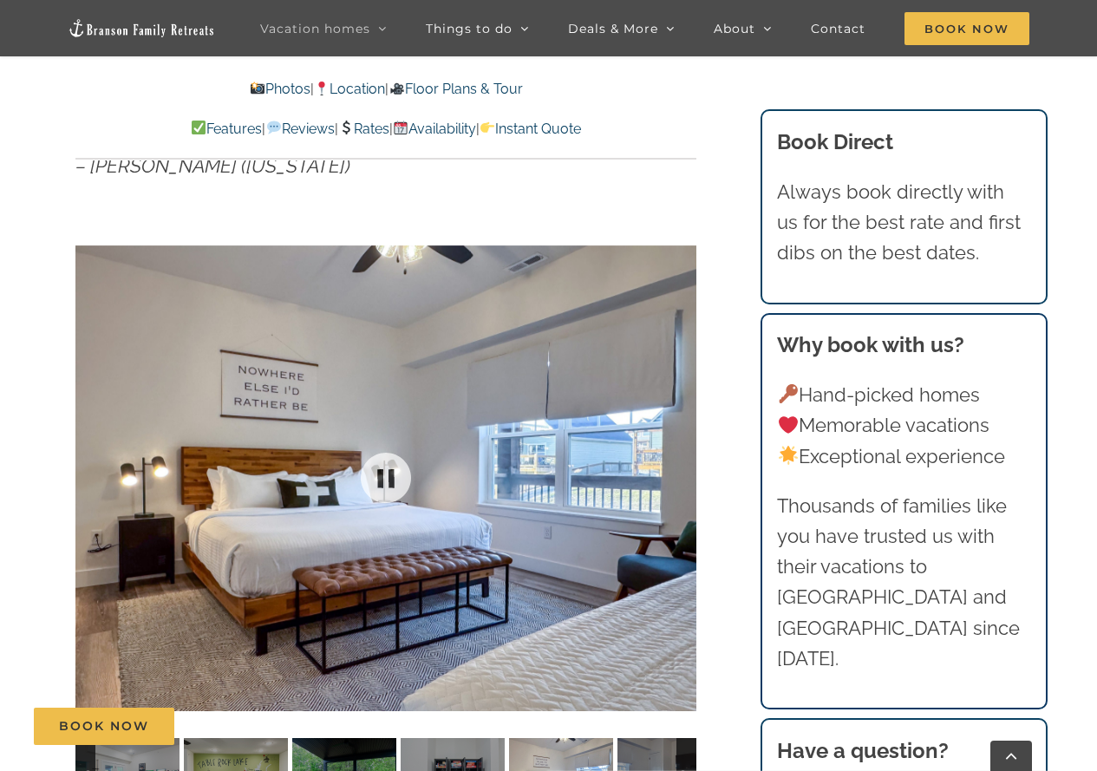
click at [680, 475] on div "29 / 40" at bounding box center [385, 478] width 621 height 510
click at [680, 475] on div at bounding box center [661, 478] width 54 height 108
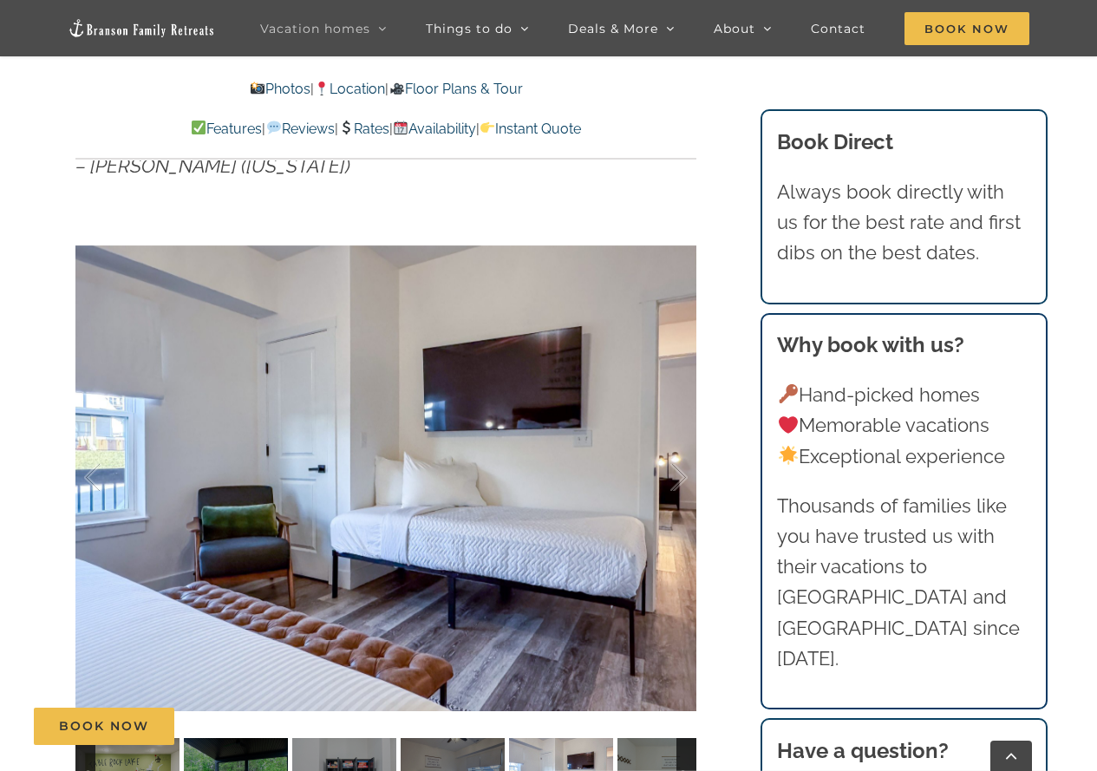
click at [680, 475] on div at bounding box center [661, 478] width 54 height 108
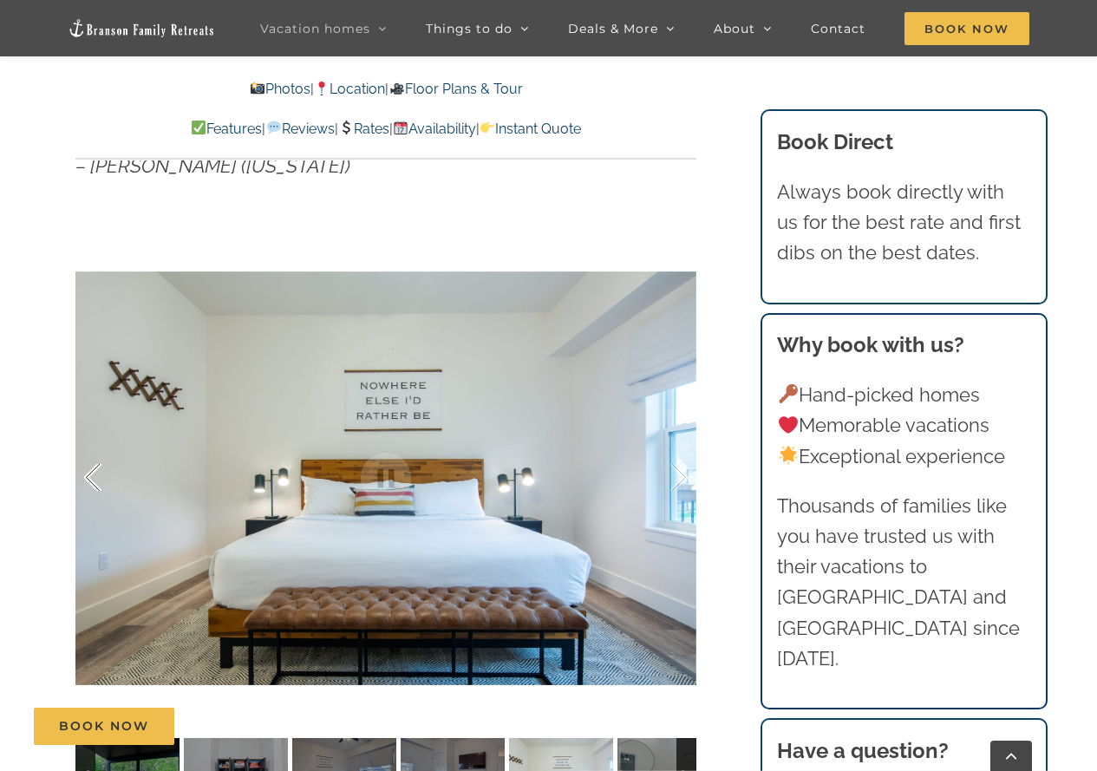
click at [86, 474] on div at bounding box center [111, 478] width 54 height 108
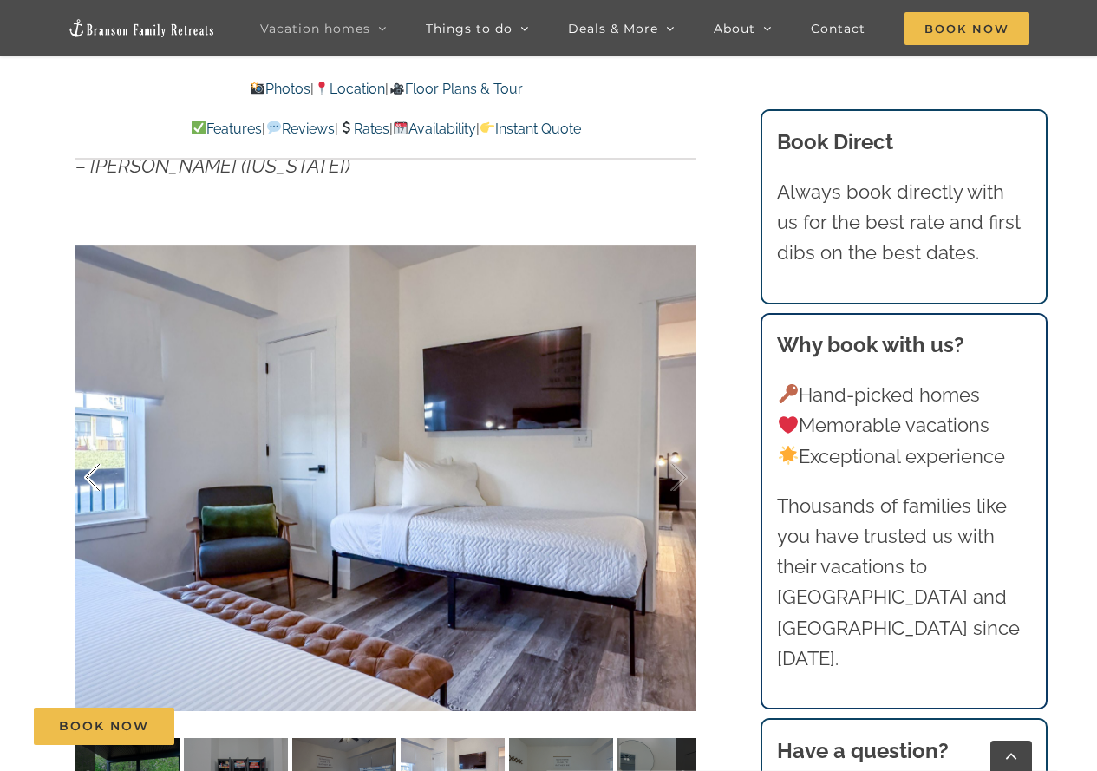
click at [86, 474] on div at bounding box center [111, 478] width 54 height 108
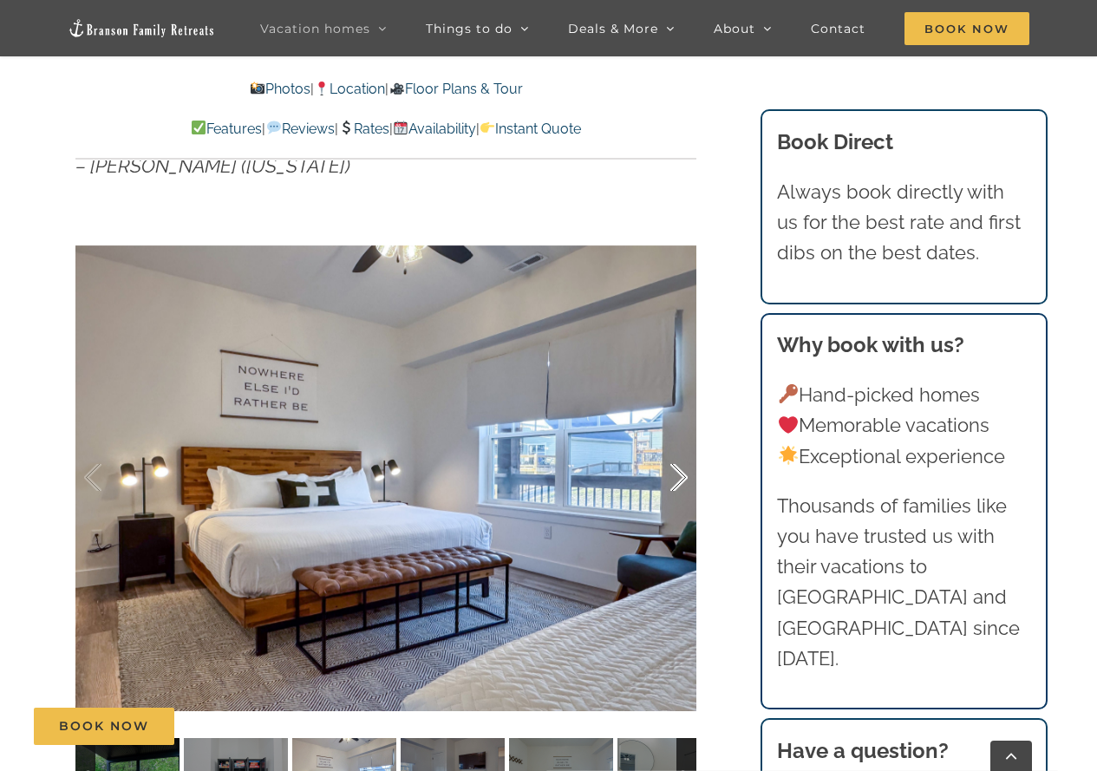
click at [680, 474] on div at bounding box center [661, 478] width 54 height 108
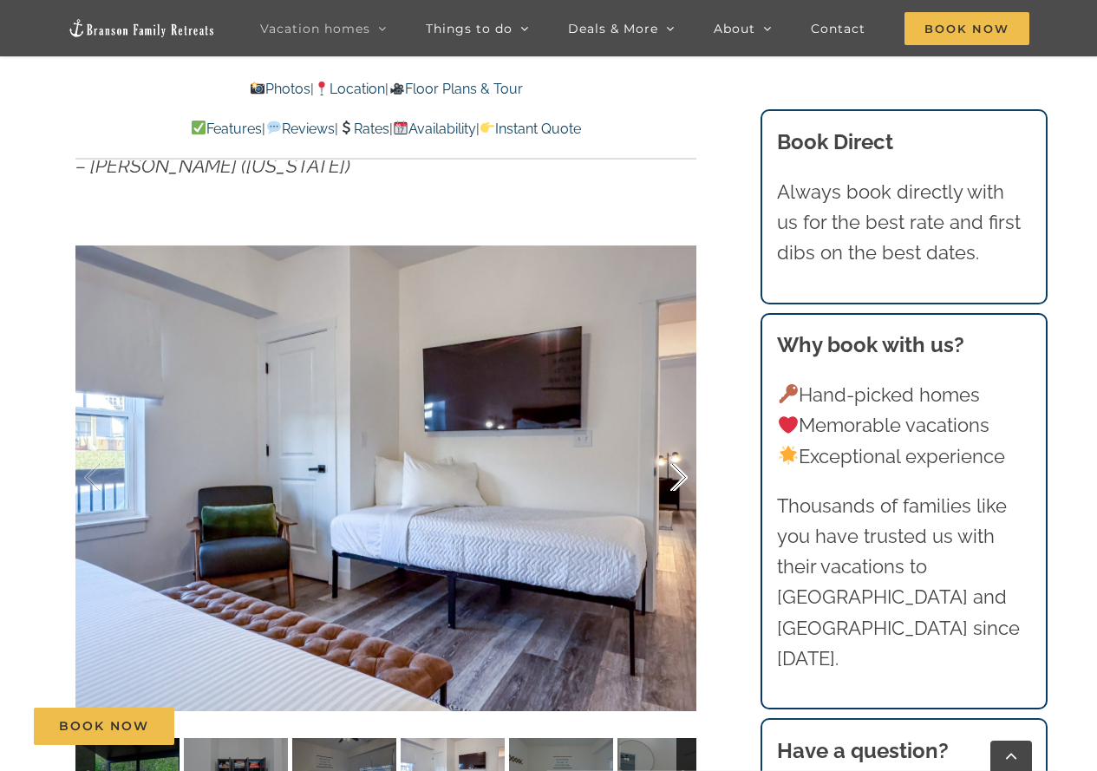
click at [672, 474] on div at bounding box center [661, 478] width 54 height 108
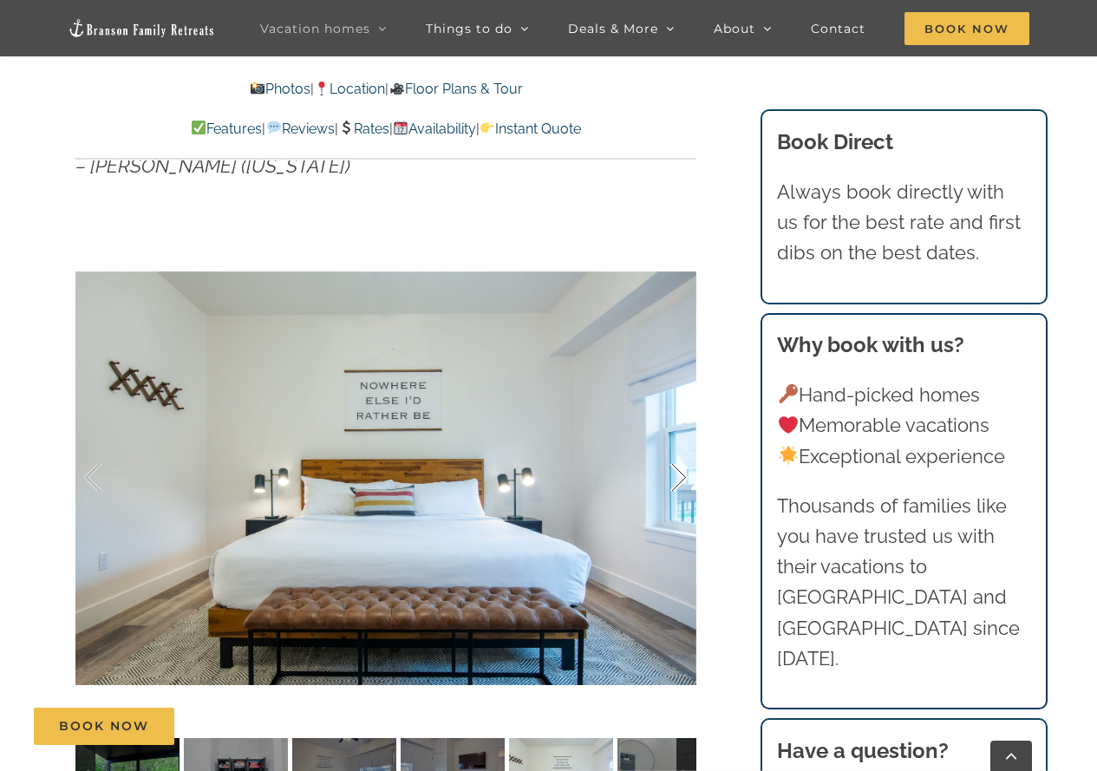
click at [672, 474] on div at bounding box center [661, 478] width 54 height 108
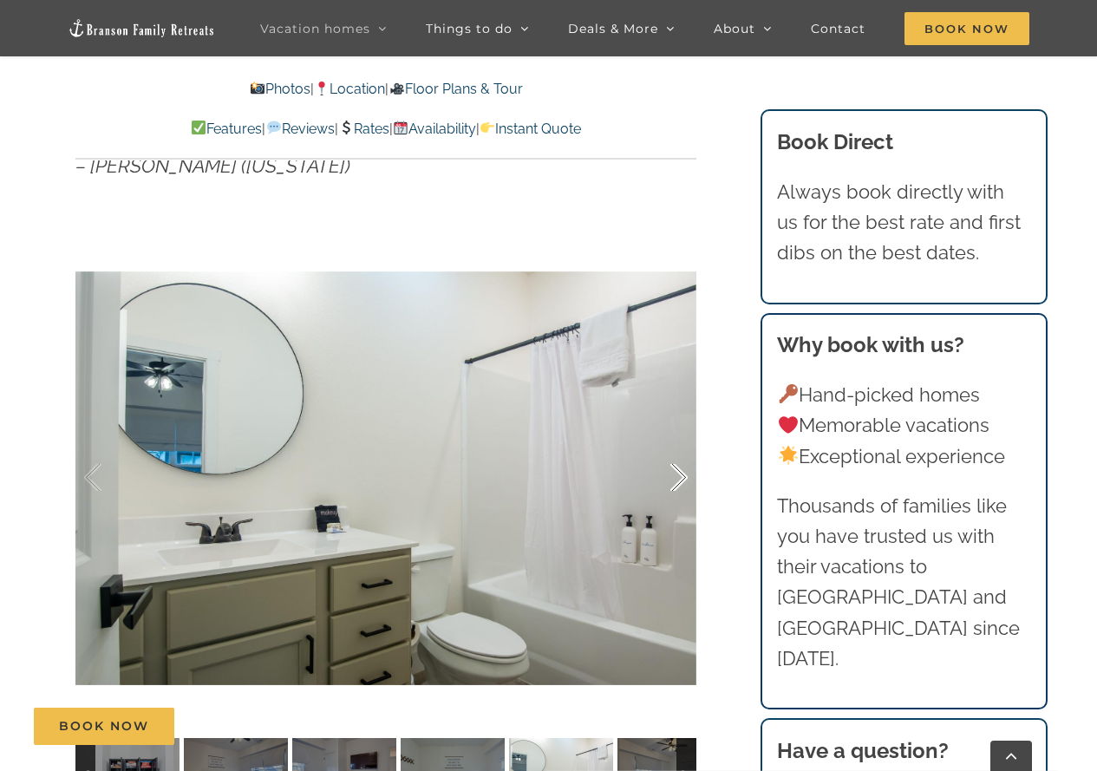
click at [672, 474] on div at bounding box center [661, 478] width 54 height 108
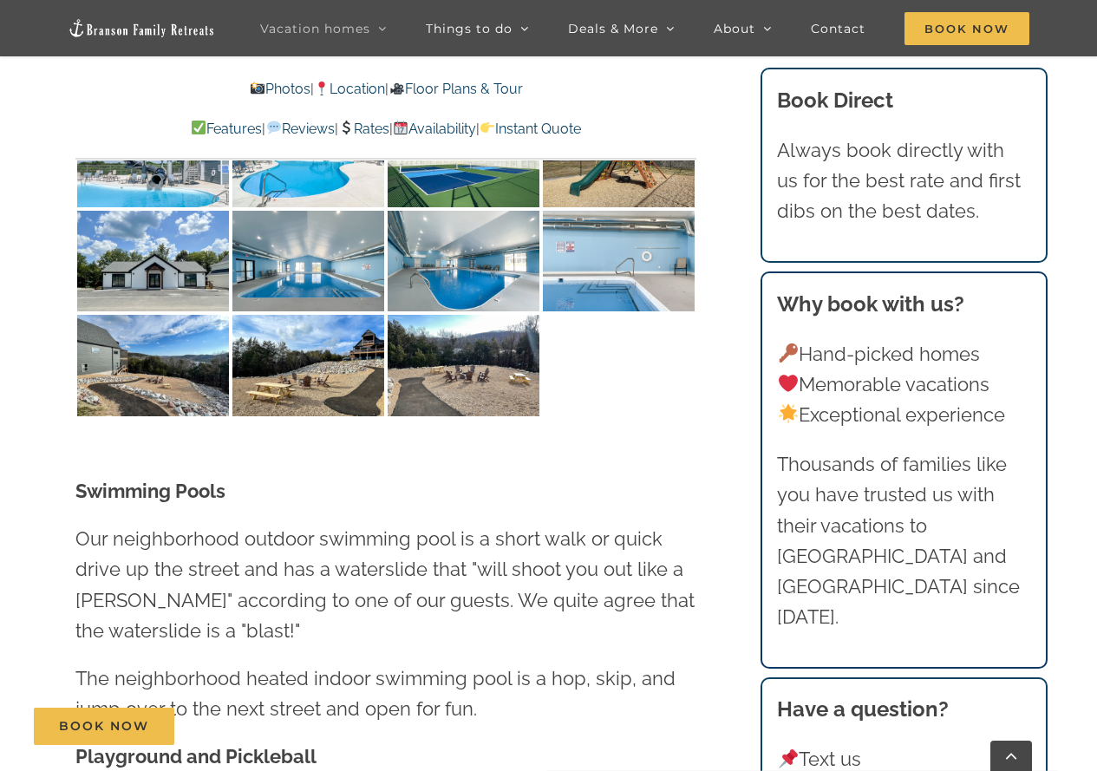
scroll to position [4076, 0]
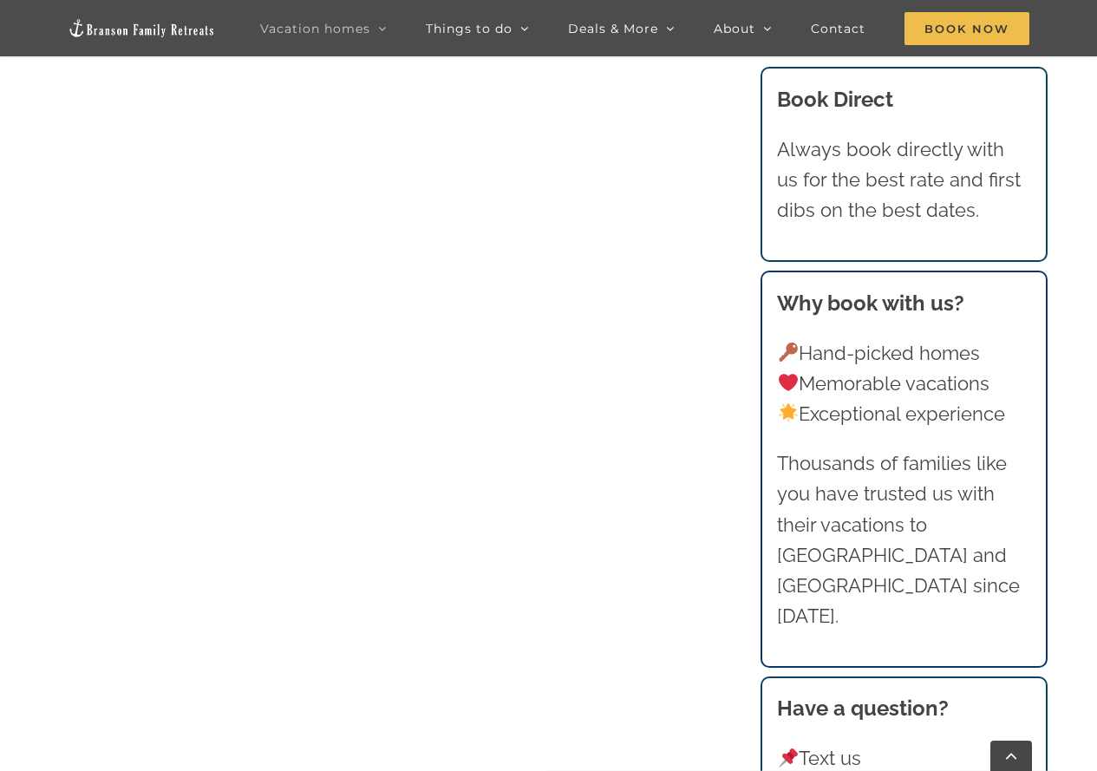
scroll to position [1908, 0]
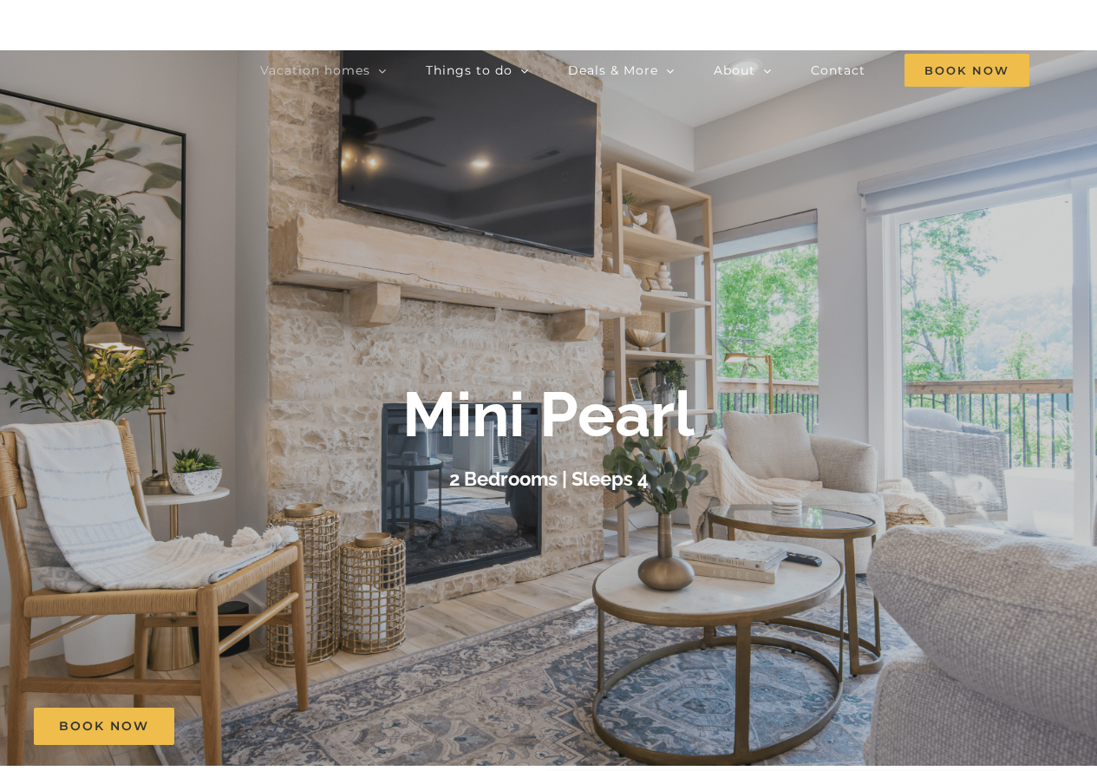
scroll to position [260, 0]
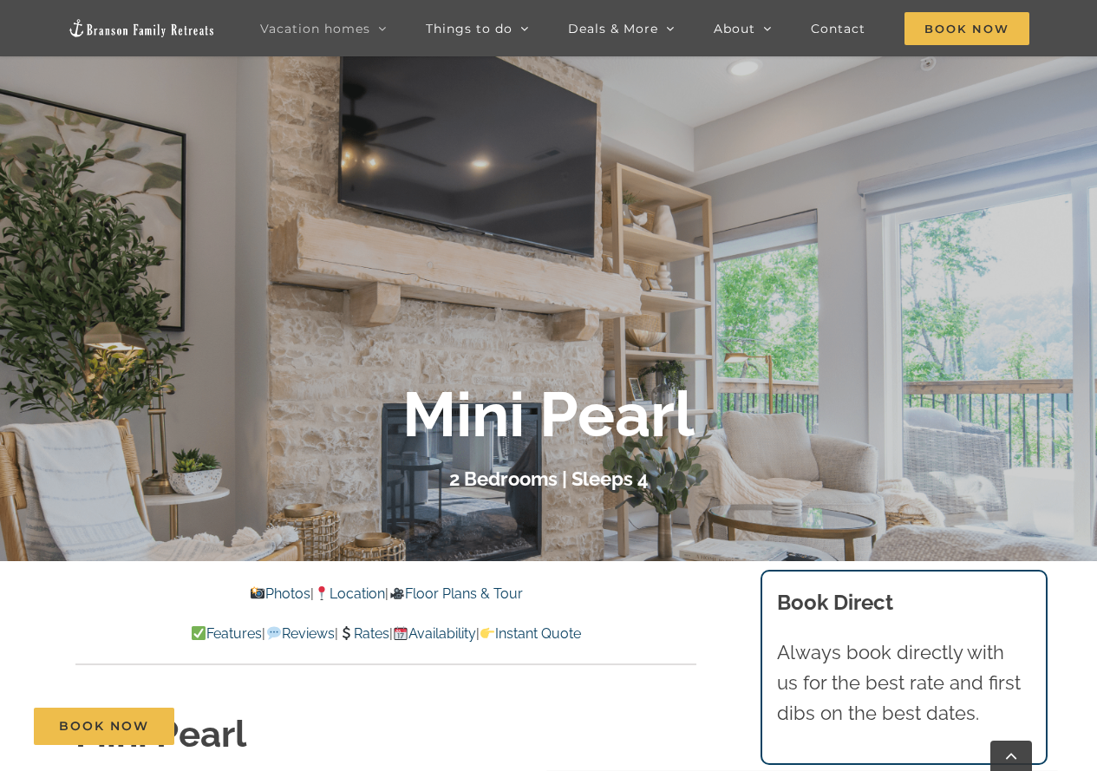
click at [259, 587] on link "Photos" at bounding box center [280, 593] width 61 height 16
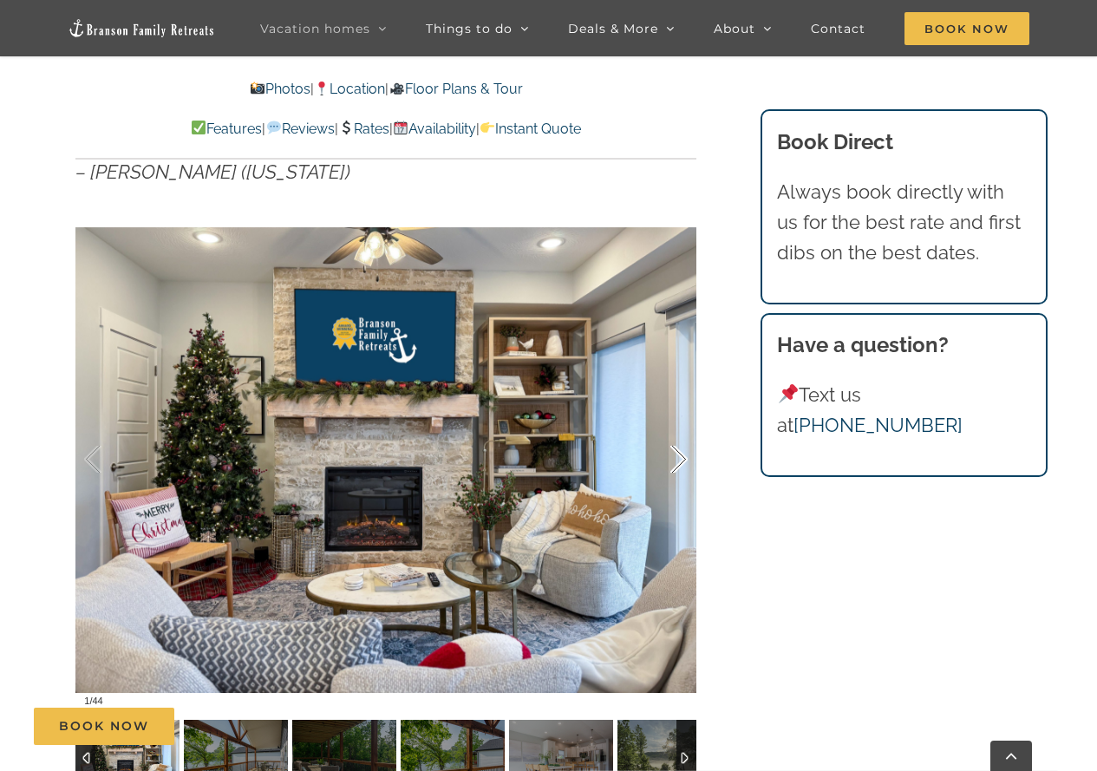
click at [675, 425] on div at bounding box center [661, 460] width 54 height 108
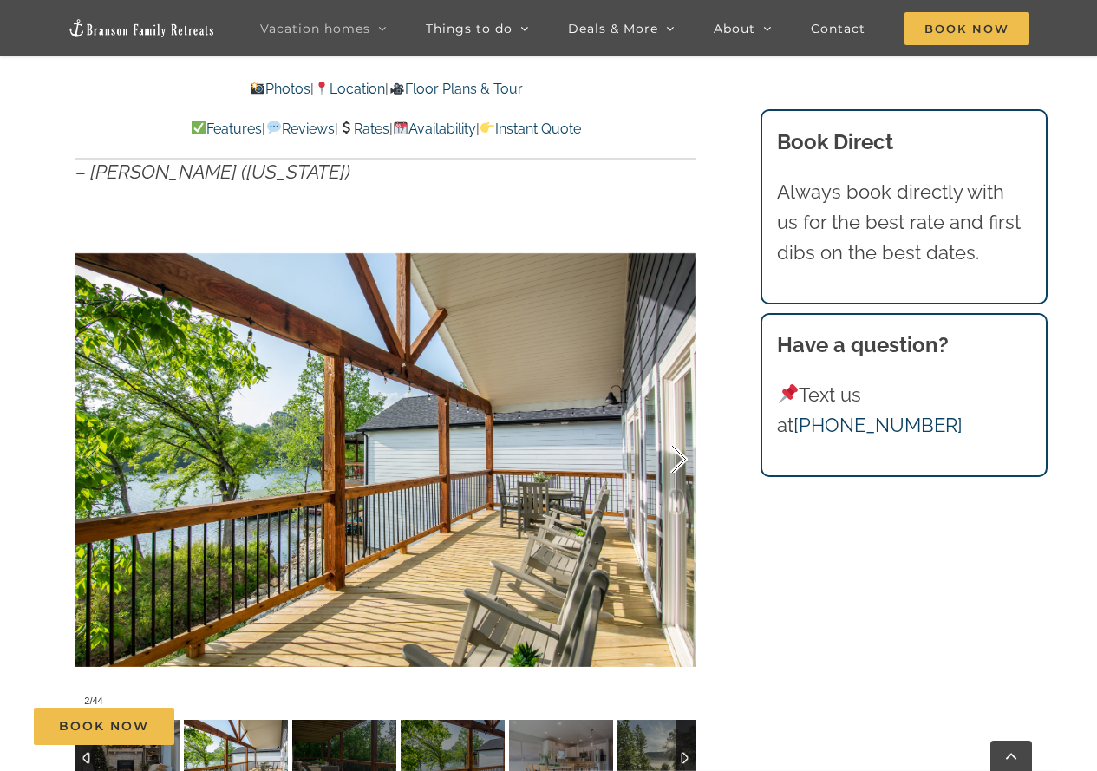
click at [675, 425] on div at bounding box center [661, 460] width 54 height 108
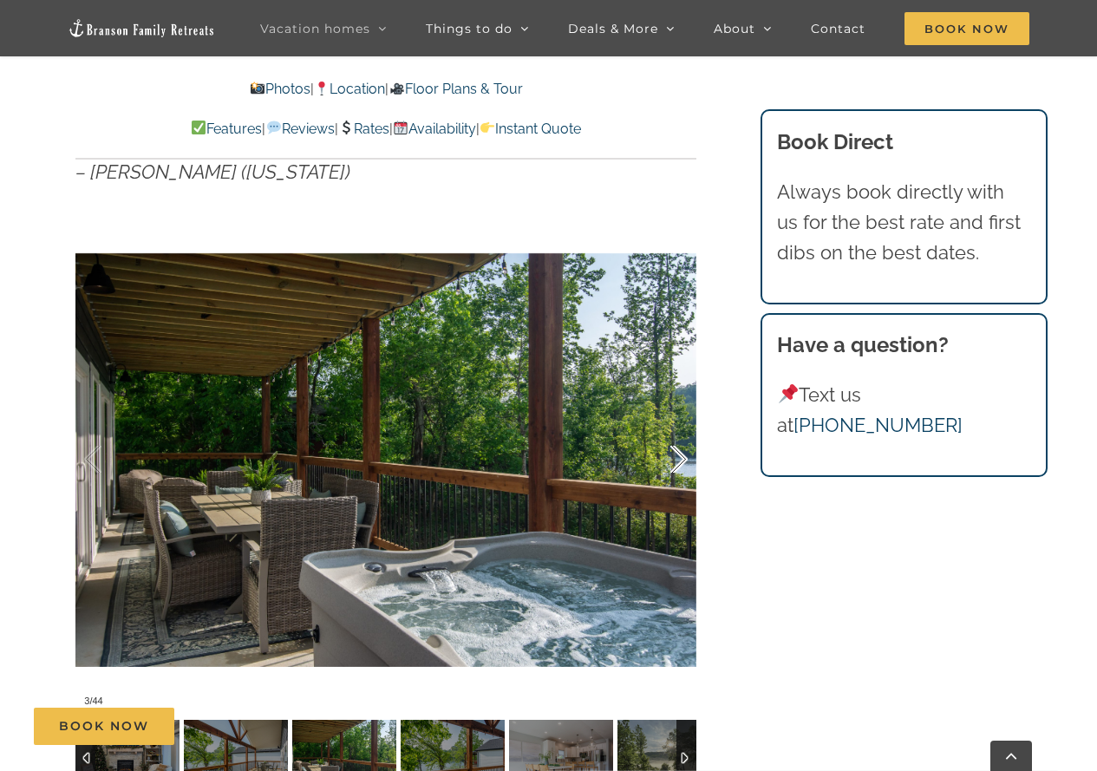
click at [675, 425] on div at bounding box center [661, 460] width 54 height 108
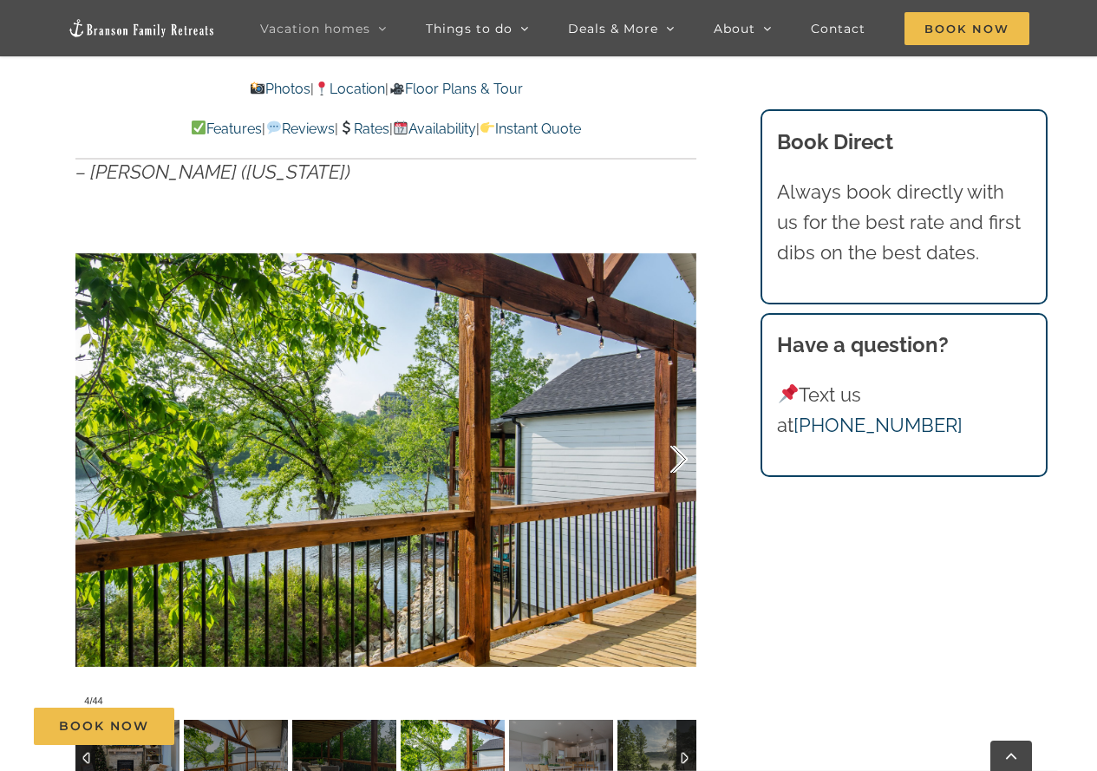
click at [676, 432] on div at bounding box center [661, 460] width 54 height 108
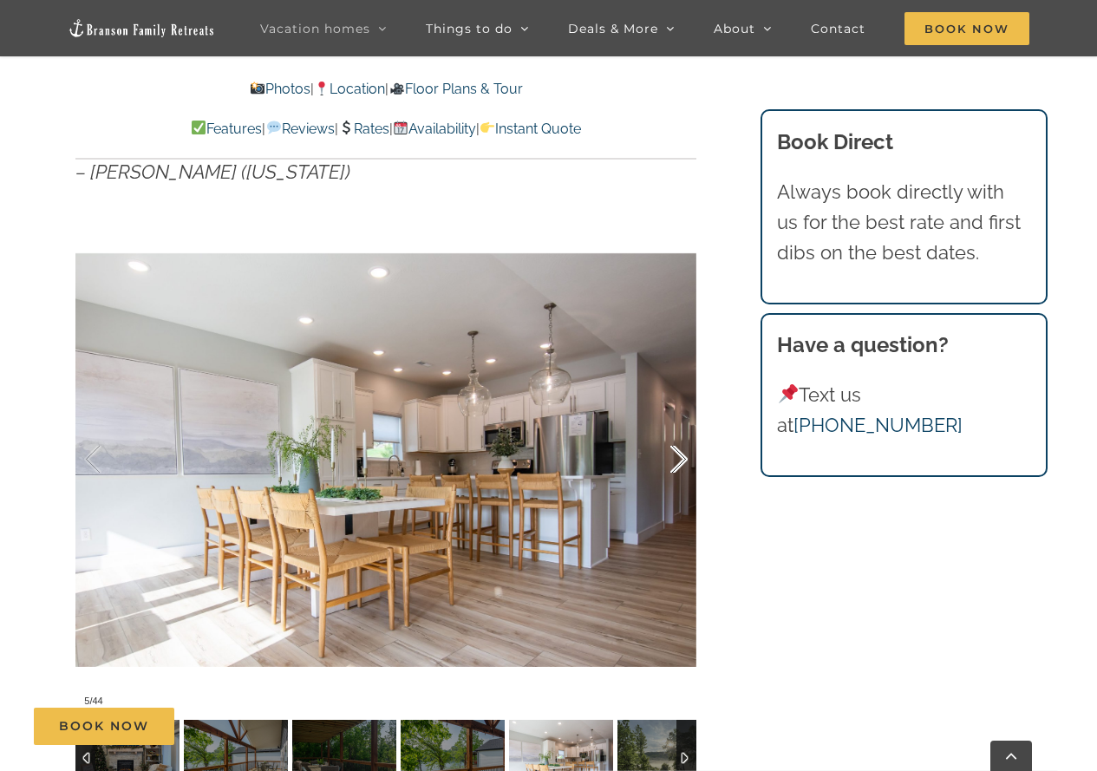
click at [676, 432] on div at bounding box center [661, 460] width 54 height 108
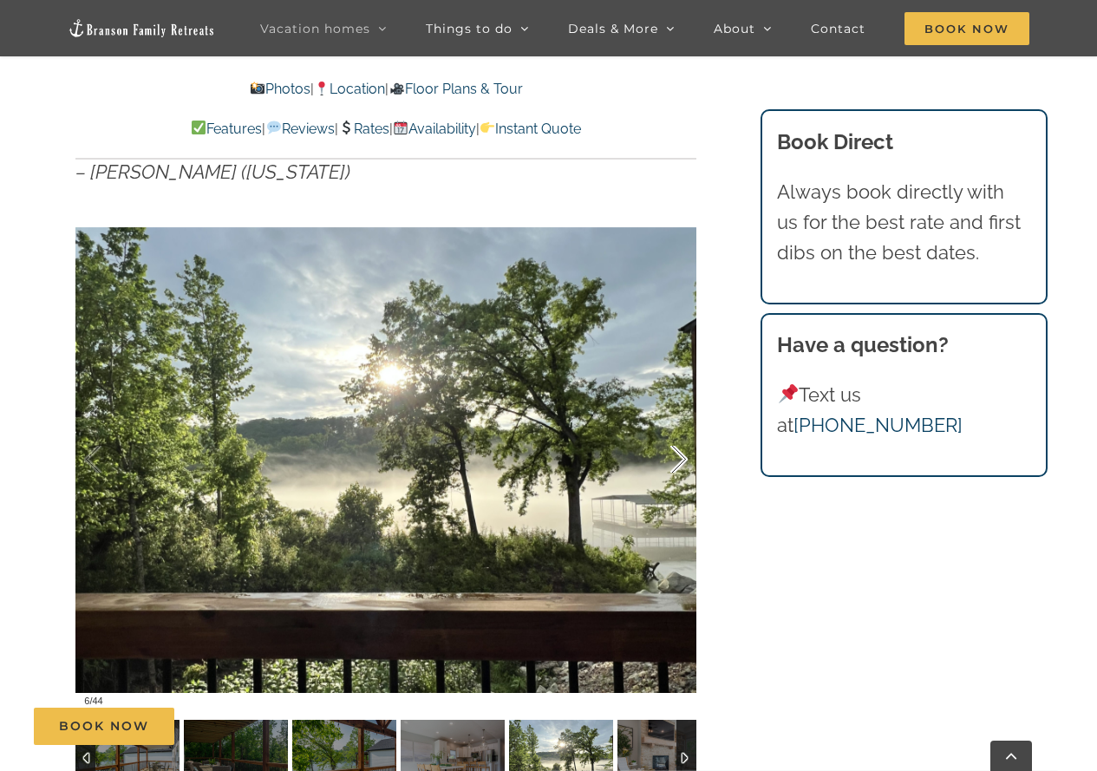
click at [676, 421] on div at bounding box center [661, 460] width 54 height 108
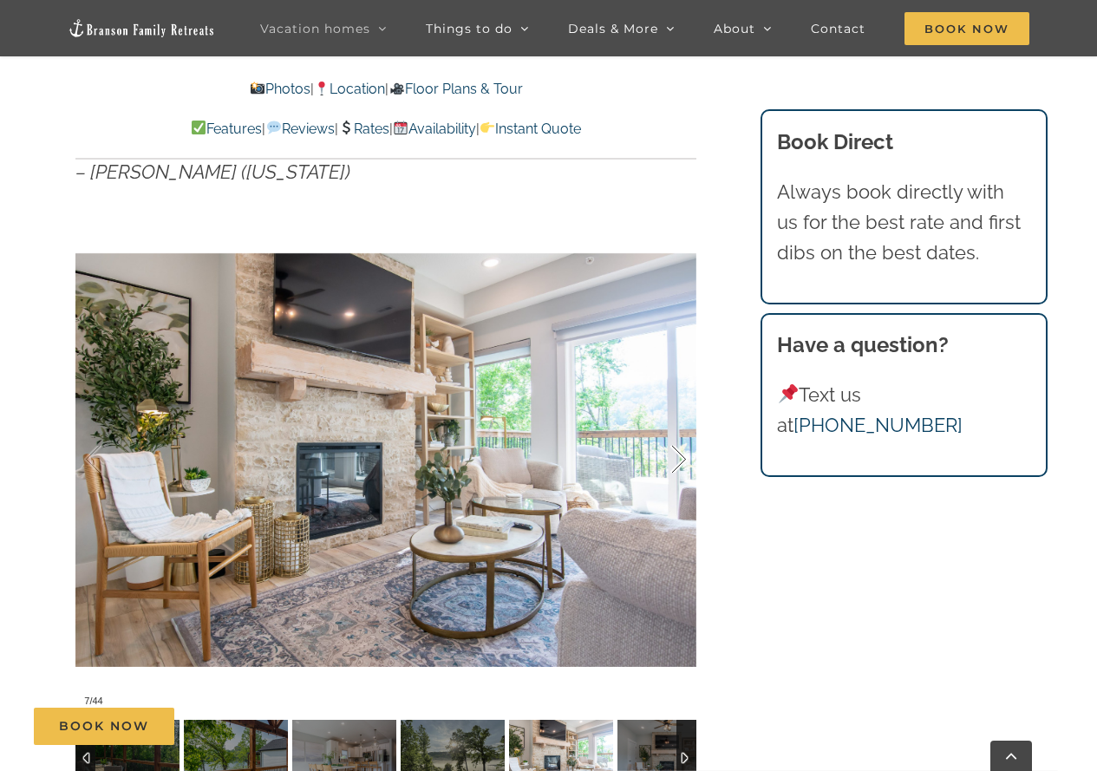
click at [672, 428] on div at bounding box center [661, 460] width 54 height 108
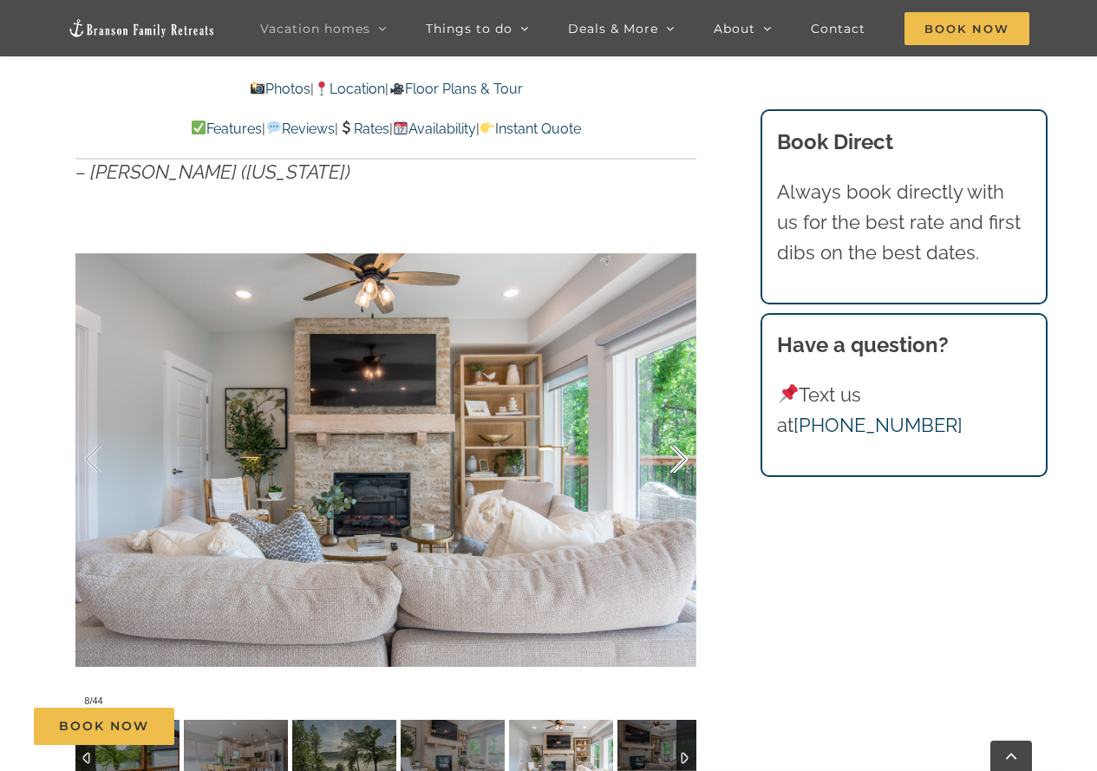
click at [682, 428] on div at bounding box center [661, 460] width 54 height 108
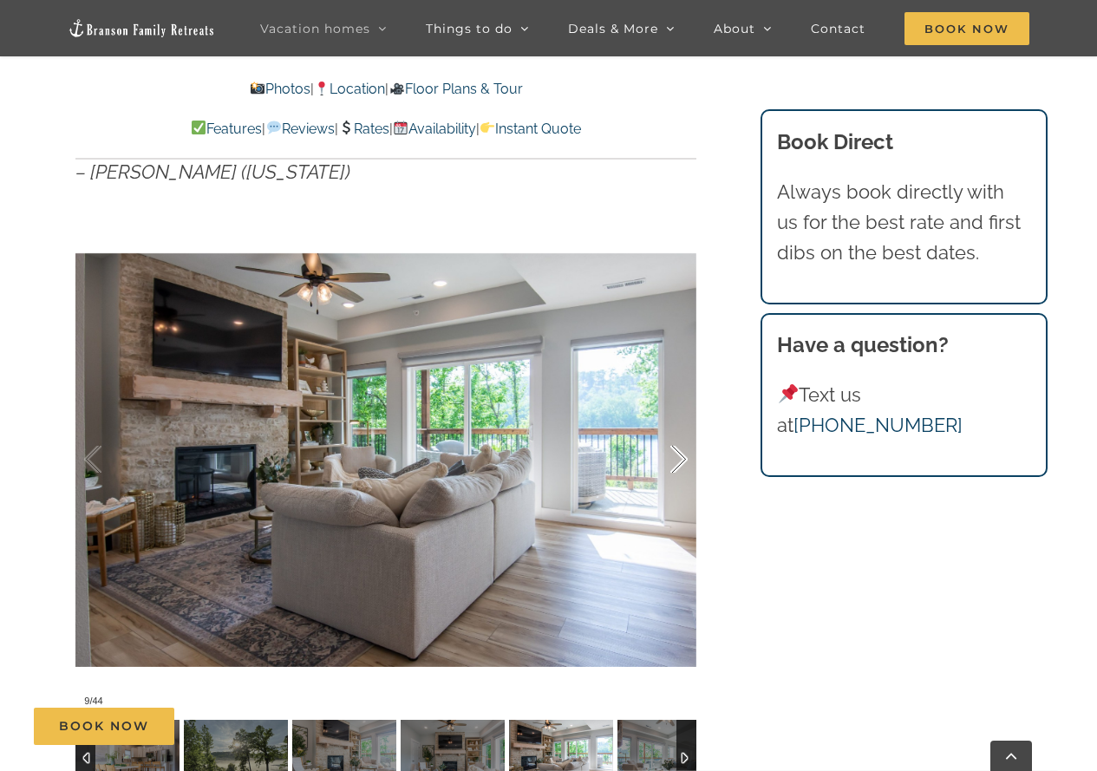
click at [682, 428] on div at bounding box center [661, 460] width 54 height 108
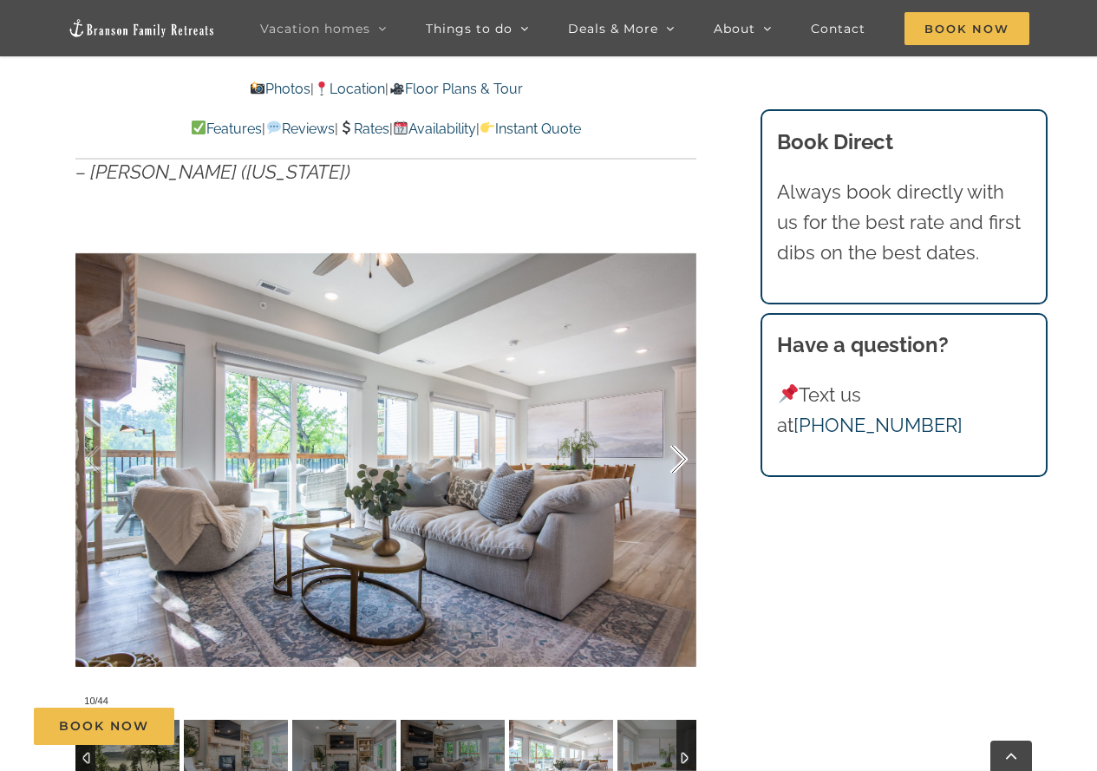
click at [682, 428] on div at bounding box center [661, 460] width 54 height 108
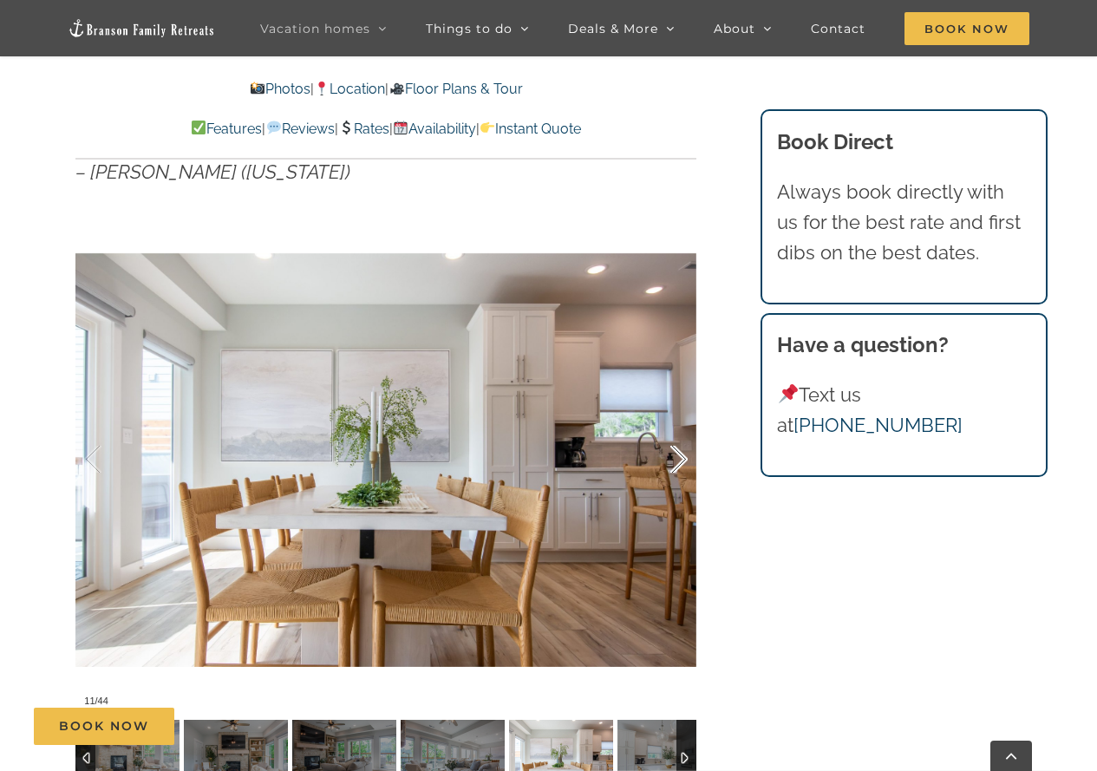
click at [682, 428] on div at bounding box center [661, 460] width 54 height 108
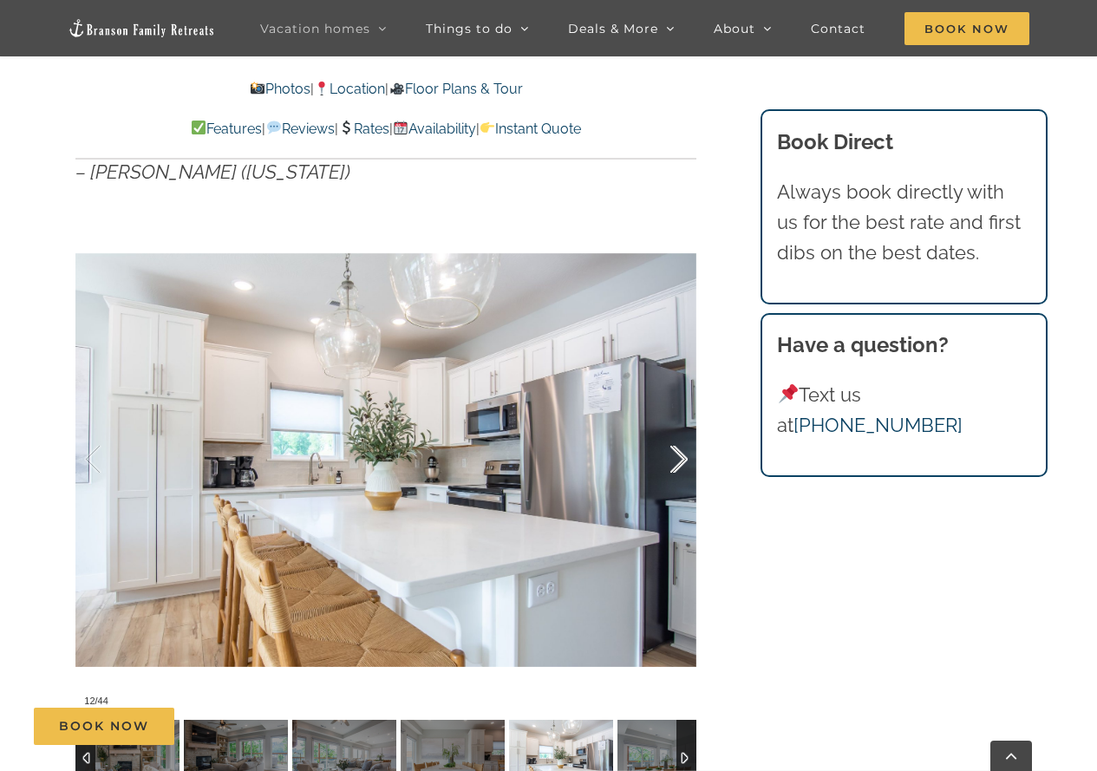
click at [682, 428] on div at bounding box center [661, 460] width 54 height 108
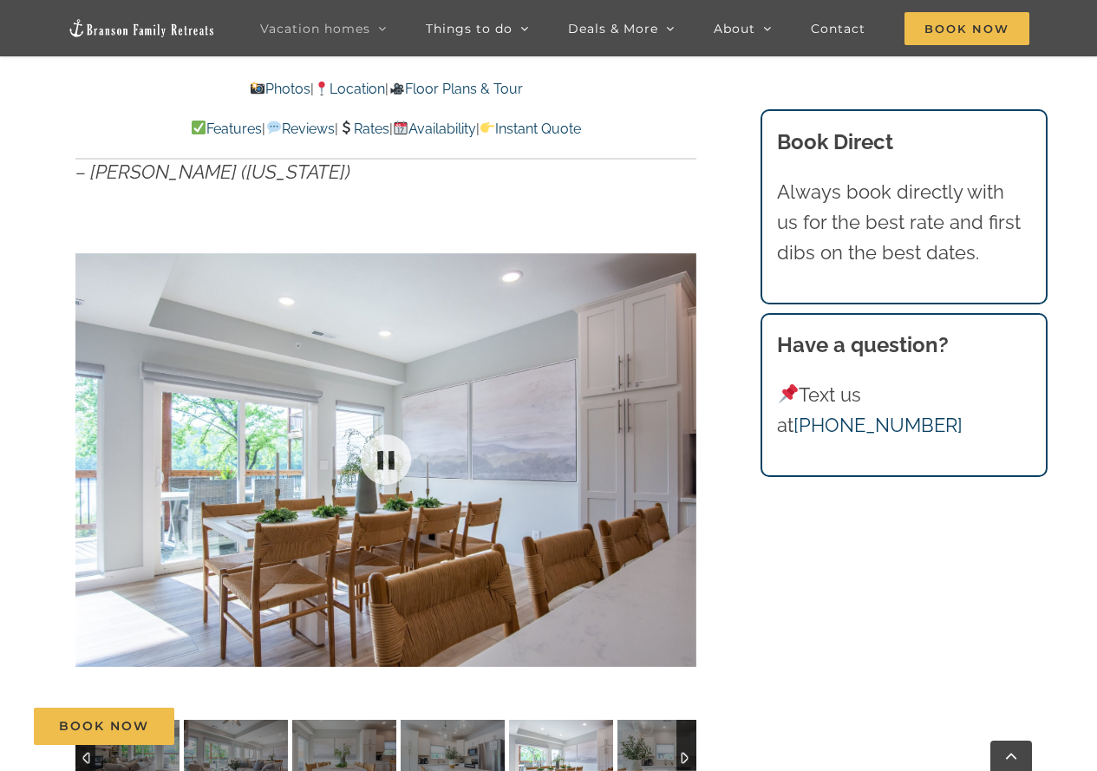
click at [682, 428] on div at bounding box center [385, 460] width 621 height 510
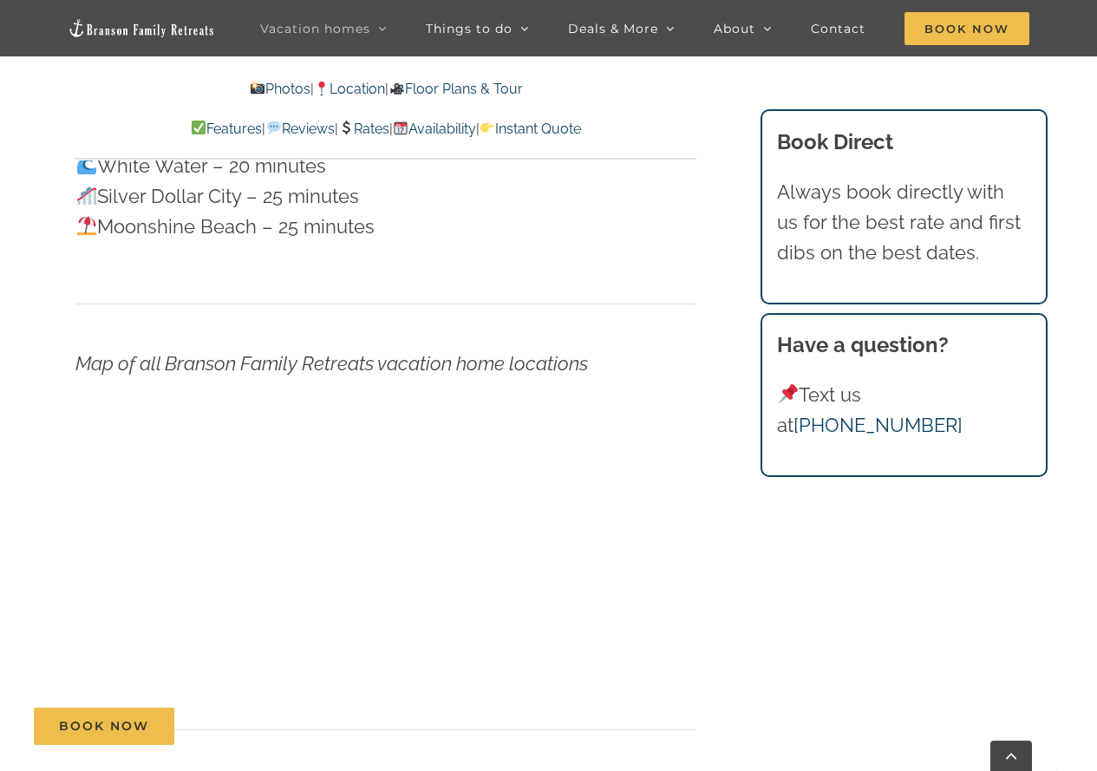
scroll to position [4925, 0]
